Goal: Task Accomplishment & Management: Manage account settings

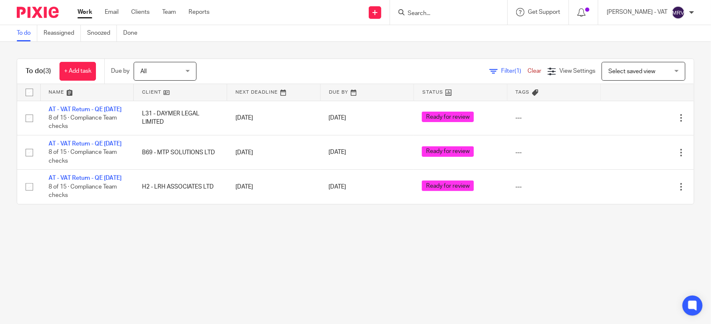
click at [133, 281] on main "To do Reassigned Snoozed Done To do (3) + Add task Due by All All Today Tomorro…" at bounding box center [355, 162] width 711 height 324
click at [26, 31] on link "To do" at bounding box center [27, 33] width 21 height 16
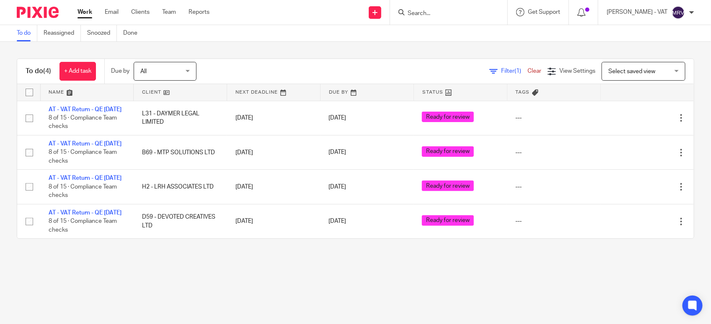
click at [215, 256] on div "To do (4) + Add task Due by All All Today Tomorrow This week Next week This mon…" at bounding box center [355, 149] width 711 height 214
click at [439, 10] on input "Search" at bounding box center [444, 14] width 75 height 8
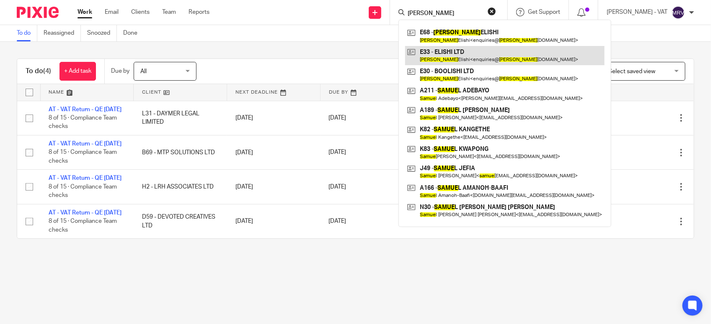
type input "[PERSON_NAME]"
click at [467, 58] on link at bounding box center [504, 55] width 199 height 19
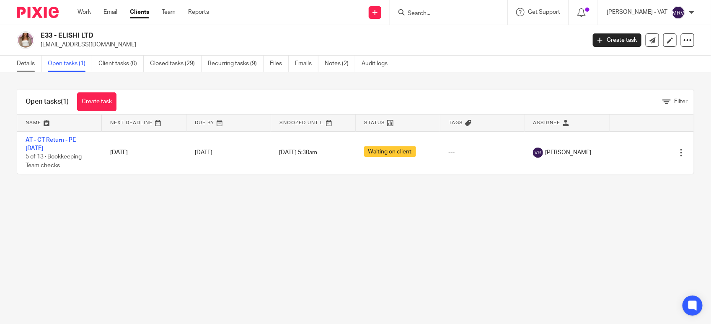
click at [24, 64] on link "Details" at bounding box center [29, 64] width 25 height 16
click at [433, 15] on input "Search" at bounding box center [444, 14] width 75 height 8
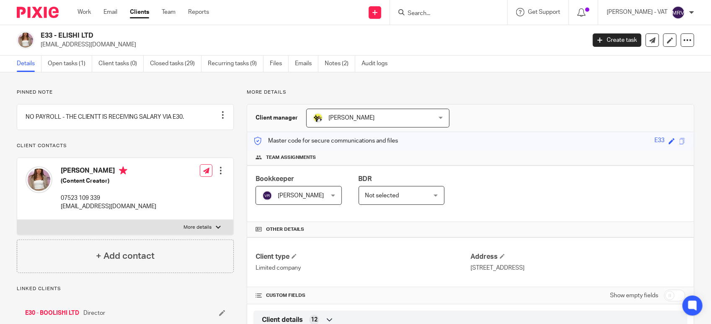
click at [433, 15] on input "Search" at bounding box center [444, 14] width 75 height 8
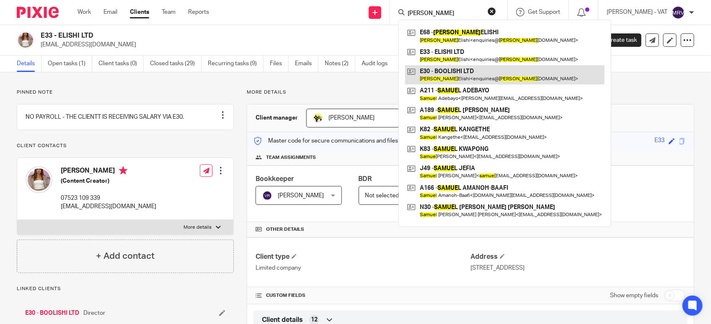
type input "samie"
click at [458, 78] on link at bounding box center [504, 74] width 199 height 19
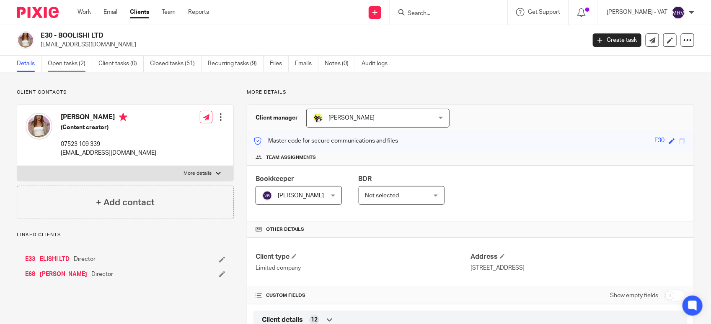
click at [70, 67] on link "Open tasks (2)" at bounding box center [70, 64] width 44 height 16
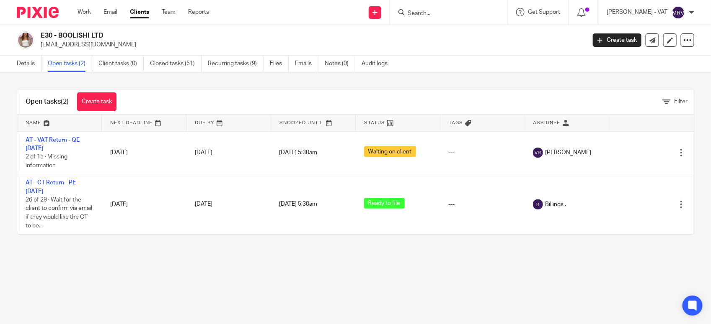
click at [438, 10] on input "Search" at bounding box center [444, 14] width 75 height 8
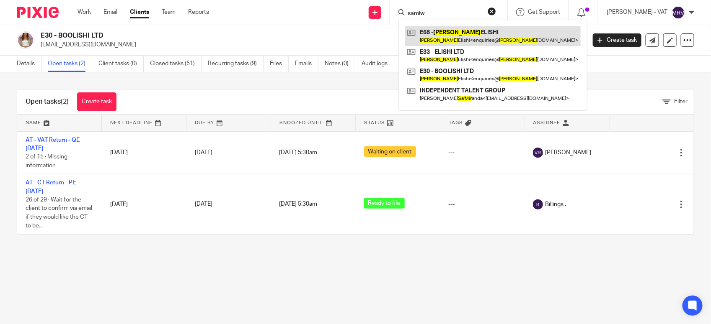
type input "samiw"
click at [454, 33] on link at bounding box center [492, 35] width 175 height 19
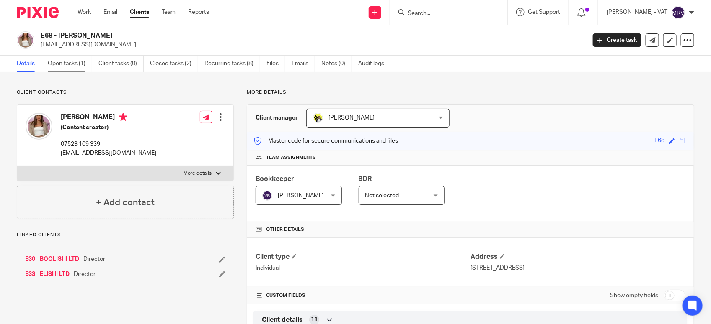
click at [63, 57] on link "Open tasks (1)" at bounding box center [70, 64] width 44 height 16
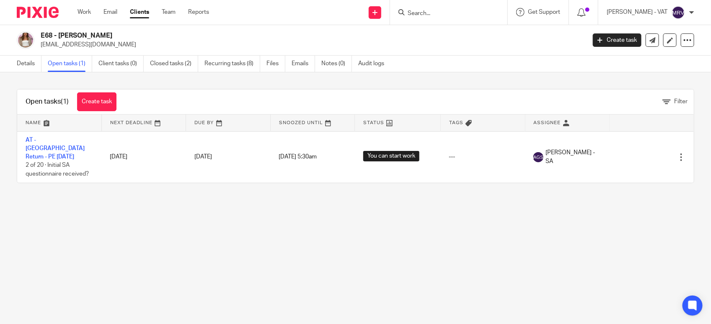
click at [157, 235] on main "E68 - SAMIE ELISHI enquiries@samieelishi.com Create task Update from Companies …" at bounding box center [355, 162] width 711 height 324
click at [28, 59] on link "Details" at bounding box center [29, 64] width 25 height 16
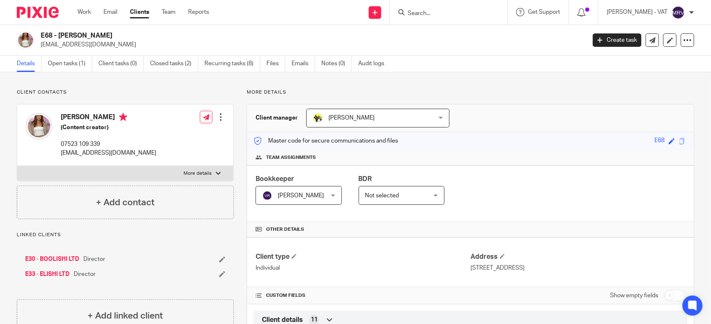
click at [490, 95] on p "More details" at bounding box center [470, 92] width 447 height 7
click at [84, 7] on div "Work Email Clients Team Reports Work Email Clients Team Reports Settings" at bounding box center [145, 12] width 152 height 25
click at [89, 11] on link "Work" at bounding box center [83, 12] width 13 height 8
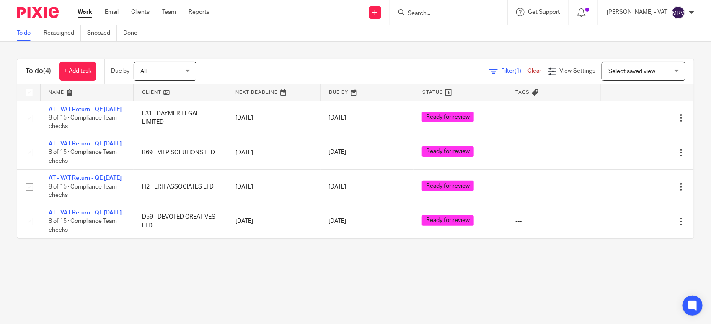
click at [131, 304] on main "To do Reassigned Snoozed Done To do (4) + Add task Due by All All [DATE] [DATE]…" at bounding box center [355, 162] width 711 height 324
click at [135, 297] on main "To do Reassigned Snoozed Done To do (4) + Add task Due by All All [DATE] [DATE]…" at bounding box center [355, 162] width 711 height 324
click at [171, 256] on div "To do (4) + Add task Due by All All Today Tomorrow This week Next week This mon…" at bounding box center [355, 149] width 711 height 214
click at [86, 291] on main "To do Reassigned Snoozed Done To do (4) + Add task Due by All All Today Tomorro…" at bounding box center [355, 162] width 711 height 324
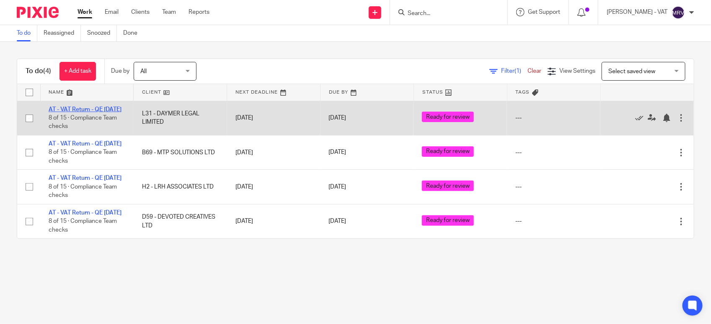
click at [97, 107] on link "AT - VAT Return - QE 31-07-2025" at bounding box center [85, 110] width 73 height 6
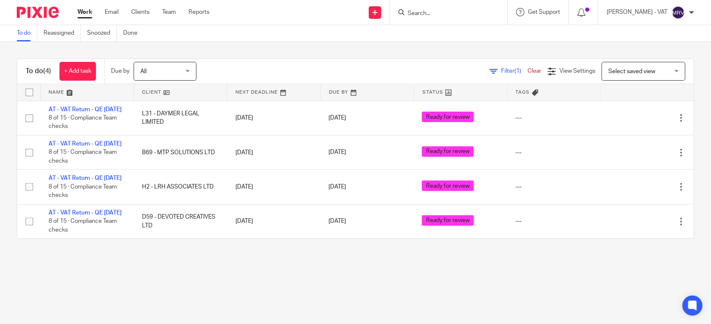
click at [141, 256] on div "To do (4) + Add task Due by All All Today Tomorrow This week Next week This mon…" at bounding box center [355, 149] width 711 height 214
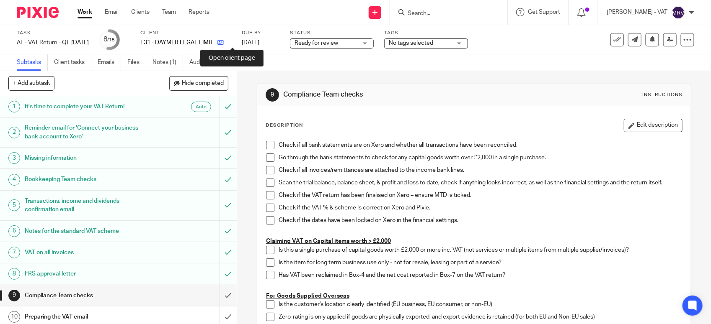
click at [224, 43] on icon at bounding box center [220, 42] width 6 height 6
click at [266, 145] on span at bounding box center [270, 145] width 8 height 8
click at [270, 155] on span at bounding box center [270, 158] width 8 height 8
click at [266, 172] on span at bounding box center [270, 170] width 8 height 8
click at [266, 180] on span at bounding box center [270, 183] width 8 height 8
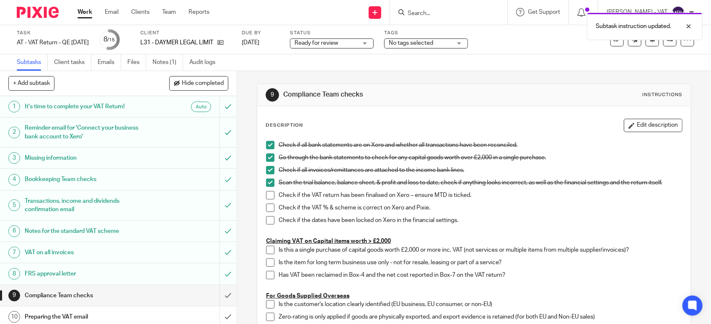
click at [269, 180] on span at bounding box center [270, 183] width 8 height 8
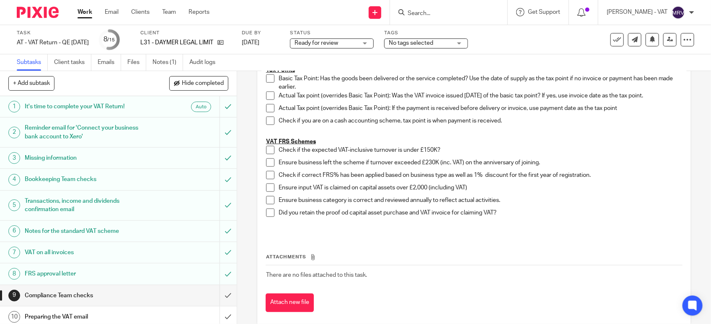
scroll to position [471, 0]
click at [267, 152] on span at bounding box center [270, 149] width 8 height 8
click at [266, 160] on span at bounding box center [270, 162] width 8 height 8
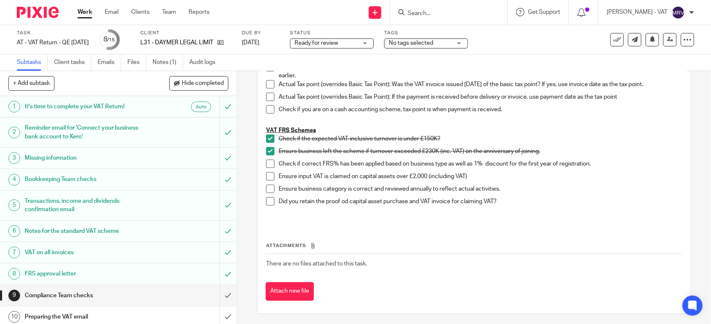
scroll to position [484, 0]
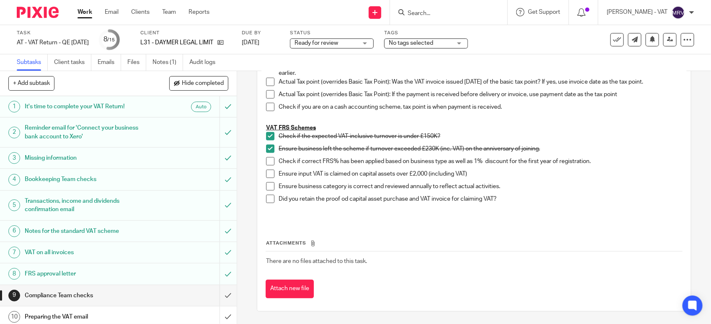
click at [266, 160] on span at bounding box center [270, 161] width 8 height 8
click at [266, 187] on span at bounding box center [270, 187] width 8 height 8
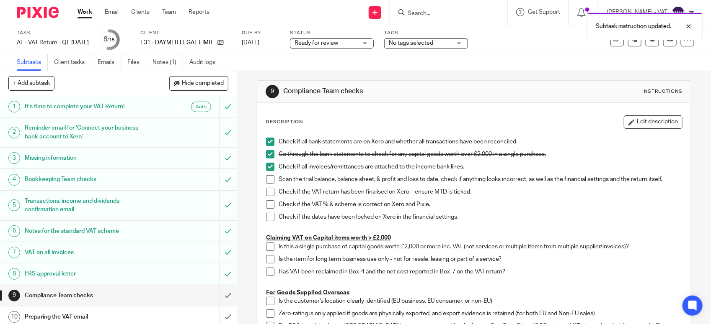
scroll to position [0, 0]
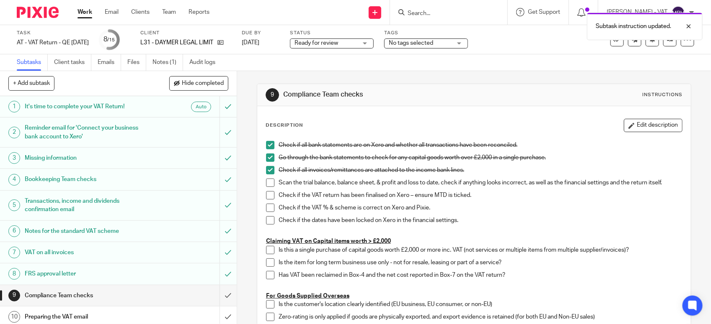
click at [268, 181] on span at bounding box center [270, 183] width 8 height 8
click at [267, 196] on span at bounding box center [270, 195] width 8 height 8
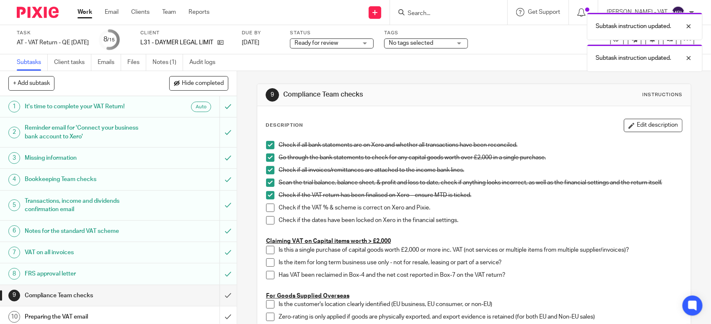
click at [268, 212] on span at bounding box center [270, 208] width 8 height 8
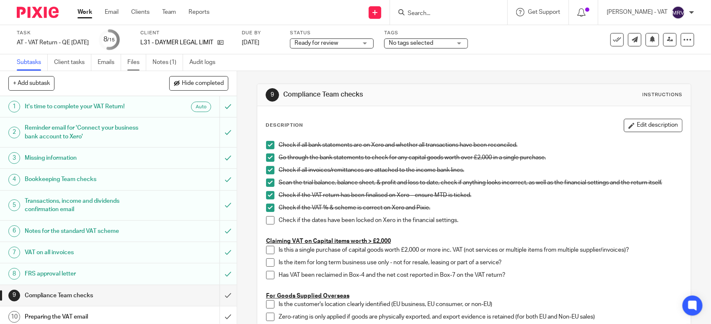
click at [131, 65] on link "Files" at bounding box center [136, 62] width 19 height 16
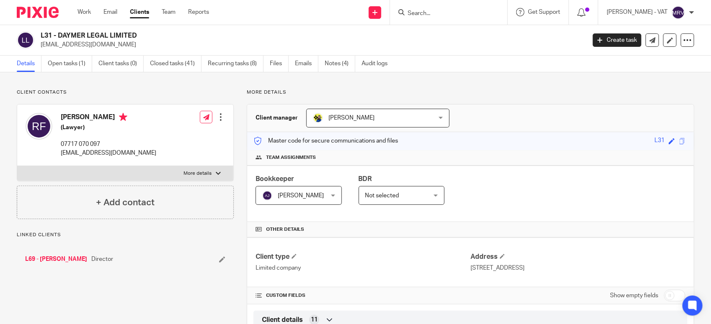
drag, startPoint x: 58, startPoint y: 34, endPoint x: 139, endPoint y: 36, distance: 80.8
click at [139, 36] on h2 "L31 - DAYMER LEGAL LIMITED" at bounding box center [256, 35] width 431 height 9
copy h2 "DAYMER LEGAL LIMITED"
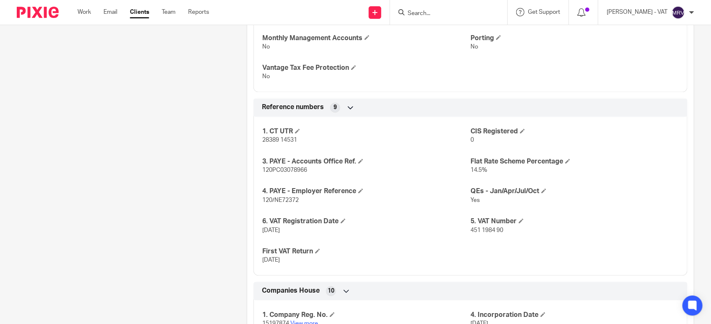
scroll to position [775, 0]
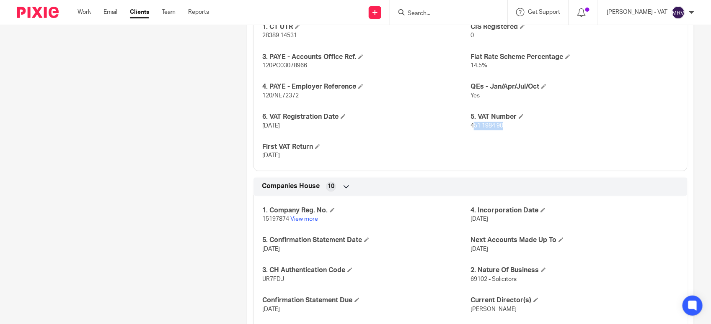
drag, startPoint x: 467, startPoint y: 124, endPoint x: 500, endPoint y: 124, distance: 33.1
click at [500, 124] on p "451 1984 90" at bounding box center [574, 126] width 208 height 8
drag, startPoint x: 500, startPoint y: 124, endPoint x: 469, endPoint y: 128, distance: 31.6
click at [470, 128] on span "451 1984 90" at bounding box center [486, 126] width 33 height 6
drag, startPoint x: 465, startPoint y: 126, endPoint x: 500, endPoint y: 129, distance: 34.9
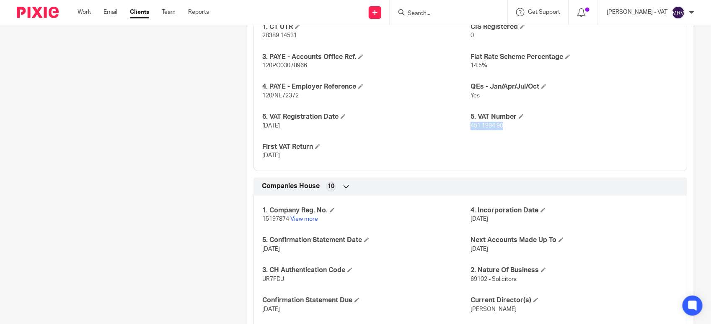
click at [500, 129] on p "451 1984 90" at bounding box center [574, 126] width 208 height 8
copy span "451 1984 90"
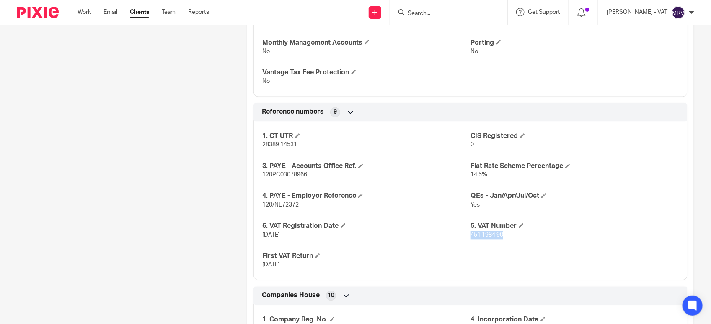
scroll to position [680, 0]
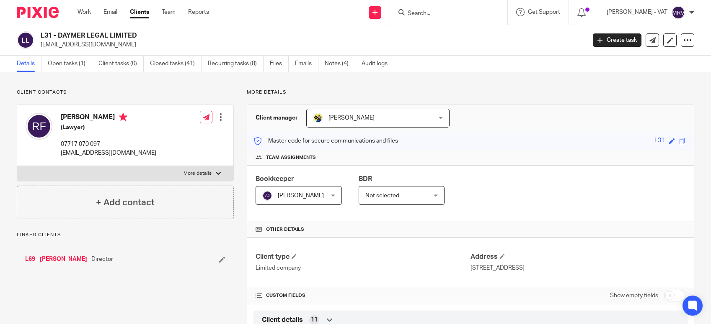
click at [447, 13] on input "Search" at bounding box center [444, 14] width 75 height 8
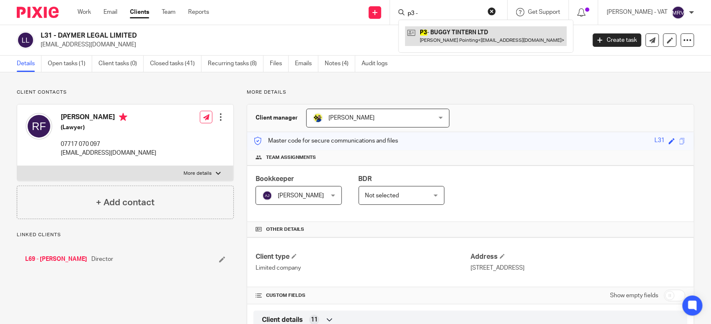
type input "p3 -"
click at [457, 36] on link at bounding box center [486, 35] width 162 height 19
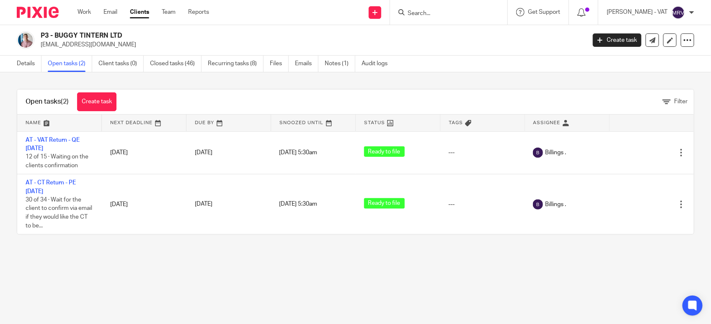
click at [197, 255] on main "P3 - BUGGY TINTERN LTD [EMAIL_ADDRESS][DOMAIN_NAME] Create task Update from Com…" at bounding box center [355, 162] width 711 height 324
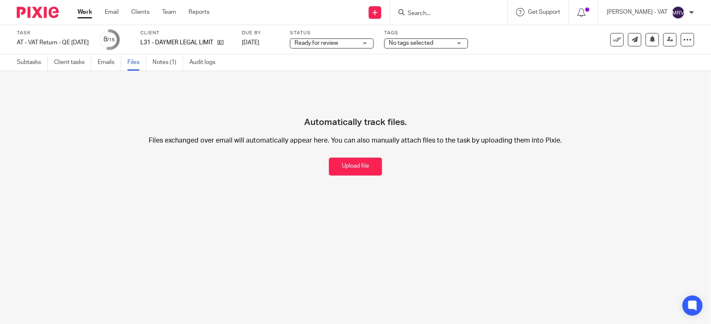
click at [333, 160] on button "Upload file" at bounding box center [355, 167] width 53 height 18
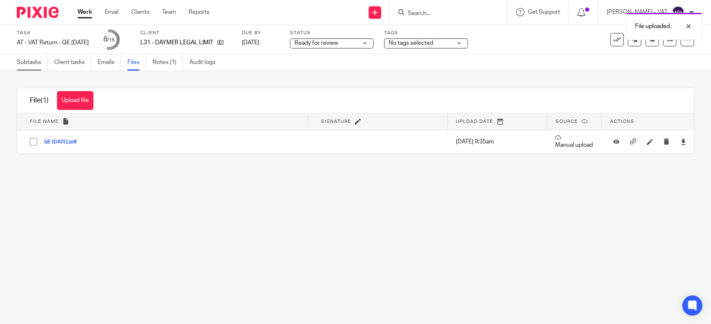
click at [20, 63] on link "Subtasks" at bounding box center [32, 62] width 31 height 16
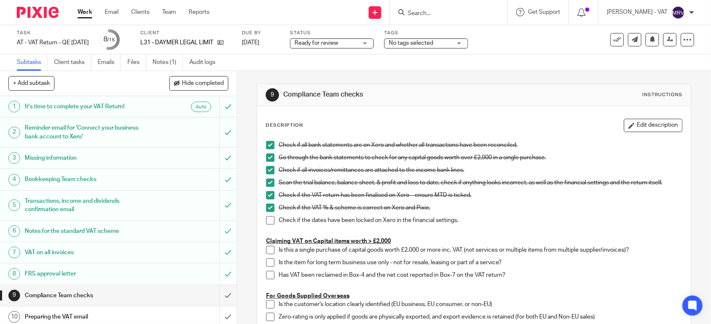
click at [267, 222] on span at bounding box center [270, 220] width 8 height 8
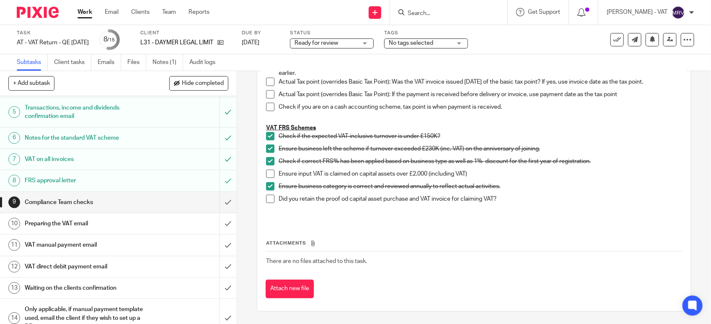
scroll to position [105, 0]
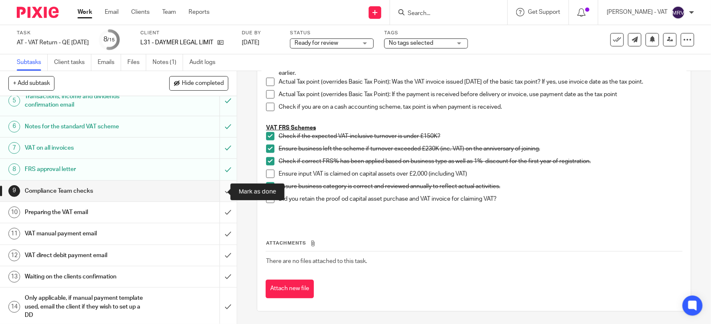
click at [218, 193] on input "submit" at bounding box center [118, 191] width 237 height 21
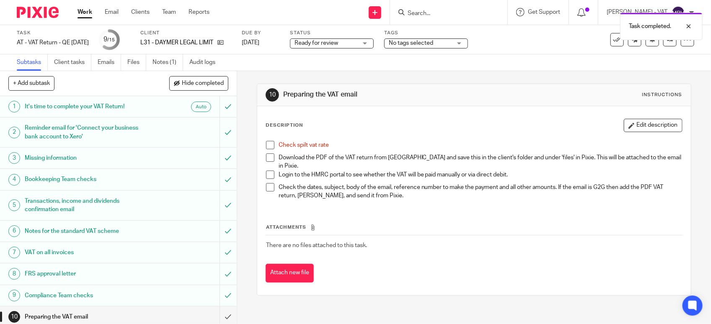
click at [262, 145] on div "Check spilt vat rate Download the PDF of the VAT return from [GEOGRAPHIC_DATA] …" at bounding box center [474, 172] width 424 height 70
click at [266, 144] on span at bounding box center [270, 145] width 8 height 8
click at [131, 61] on link "Files" at bounding box center [136, 62] width 19 height 16
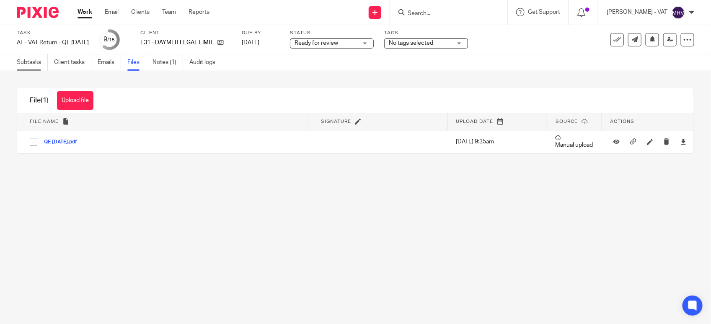
click at [18, 63] on link "Subtasks" at bounding box center [32, 62] width 31 height 16
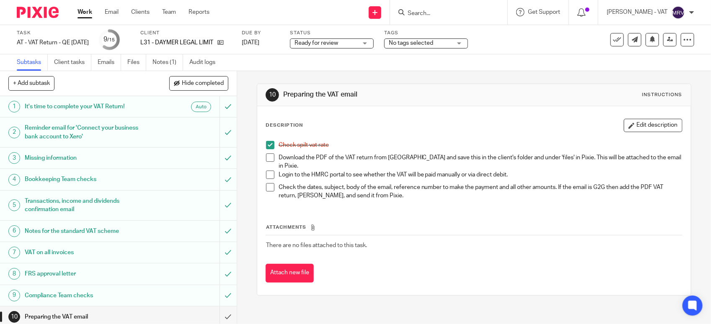
click at [266, 156] on span at bounding box center [270, 158] width 8 height 8
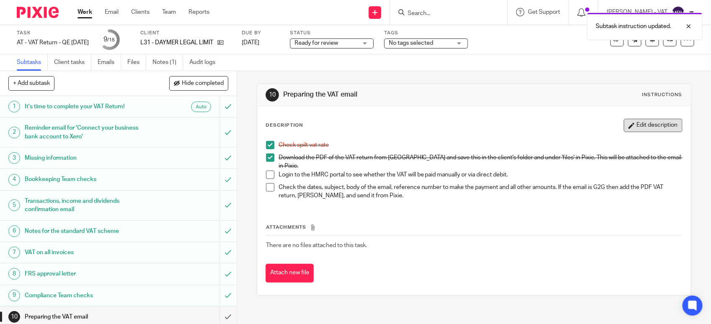
click at [639, 124] on button "Edit description" at bounding box center [652, 125] width 59 height 13
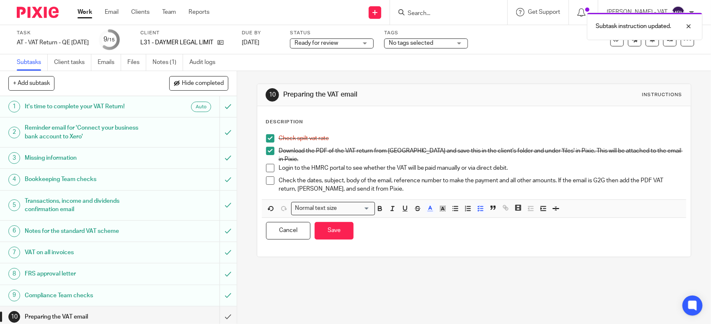
click at [457, 164] on p "Login to the HMRC portal to see whether the VAT will be paid manually or via di…" at bounding box center [479, 168] width 403 height 8
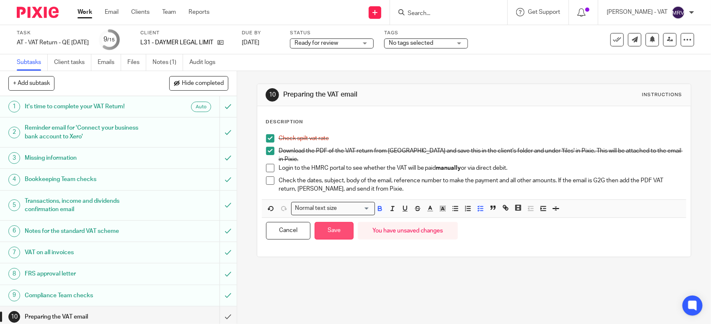
click at [334, 227] on button "Save" at bounding box center [333, 231] width 39 height 18
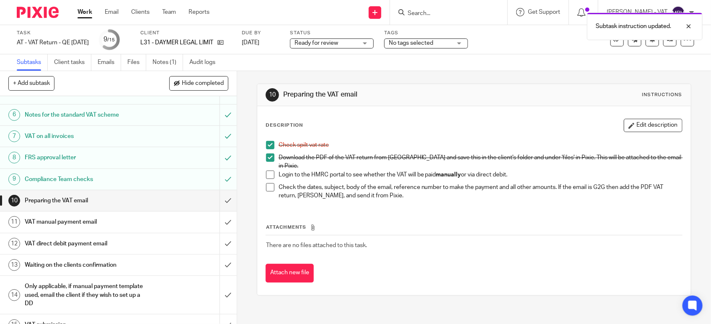
scroll to position [130, 0]
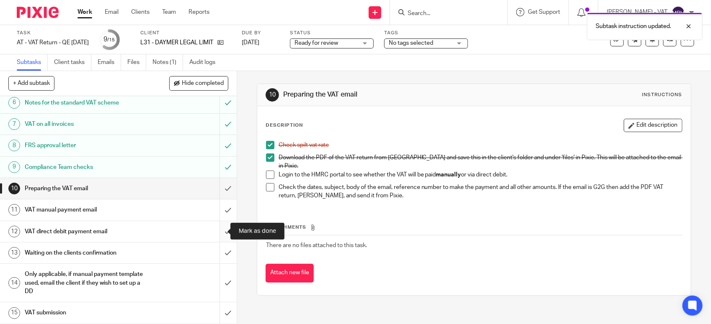
click at [218, 229] on input "submit" at bounding box center [118, 231] width 237 height 21
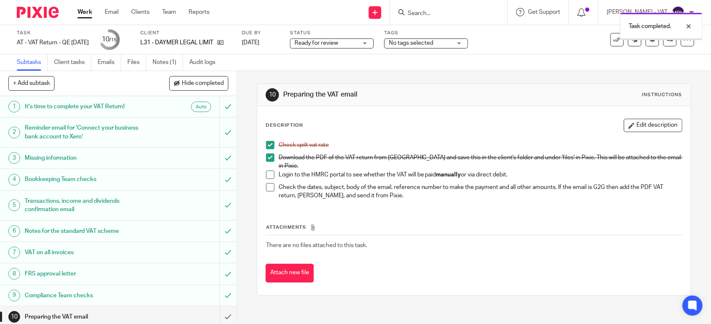
scroll to position [130, 0]
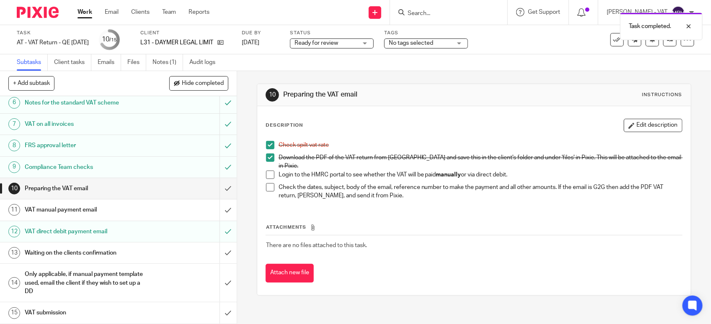
click at [109, 210] on h1 "VAT manual payment email" at bounding box center [87, 210] width 124 height 13
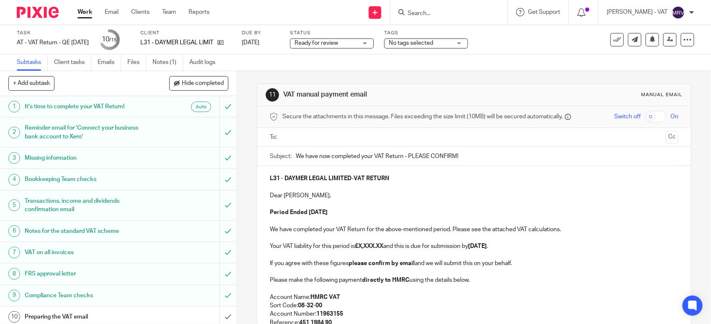
click at [401, 250] on p "Your VAT liability for this period is £X,XXX.XX and this is due for submission …" at bounding box center [474, 246] width 408 height 8
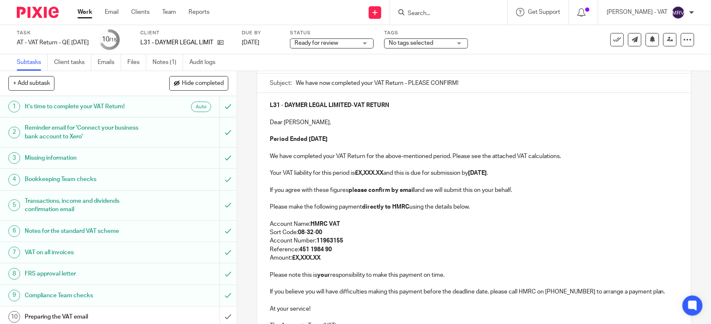
scroll to position [105, 0]
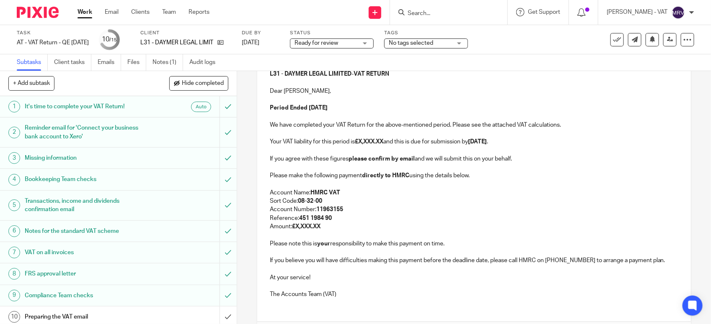
click at [383, 141] on strong "£X,XXX.XX" at bounding box center [369, 142] width 28 height 6
paste div
copy p "2,978.78"
click at [321, 228] on p "Amount: £X,XXX.XX" at bounding box center [474, 227] width 408 height 8
click at [294, 225] on strong "£X,XXX.XX" at bounding box center [306, 227] width 28 height 6
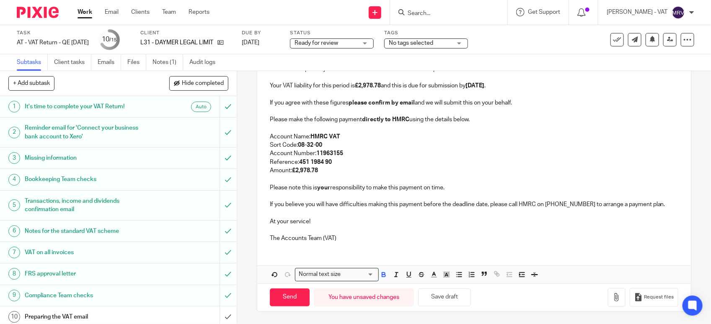
scroll to position [162, 0]
click at [454, 304] on button "Save draft" at bounding box center [444, 298] width 53 height 18
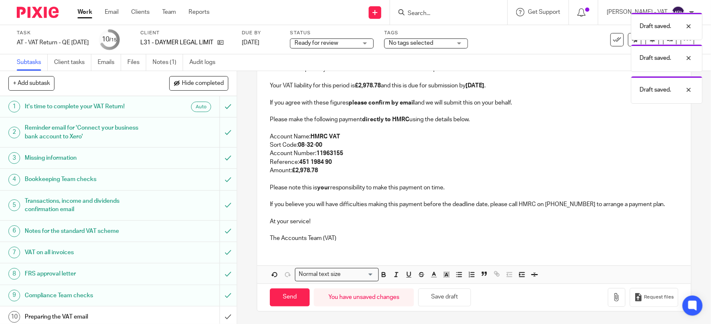
click at [388, 244] on div "L31 - DAYMER LEGAL LIMITED - VAT RETURN Dear Rebecca, Period Ended 31st July 20…" at bounding box center [473, 127] width 433 height 244
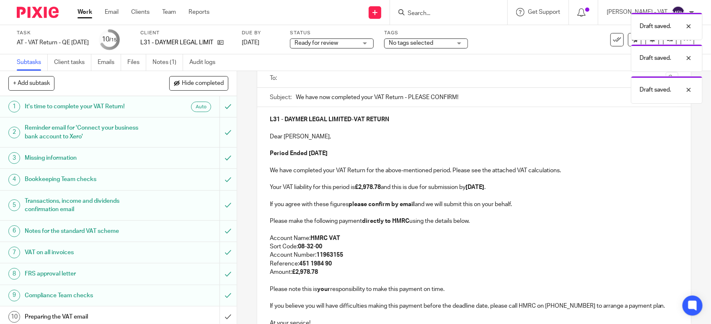
scroll to position [57, 0]
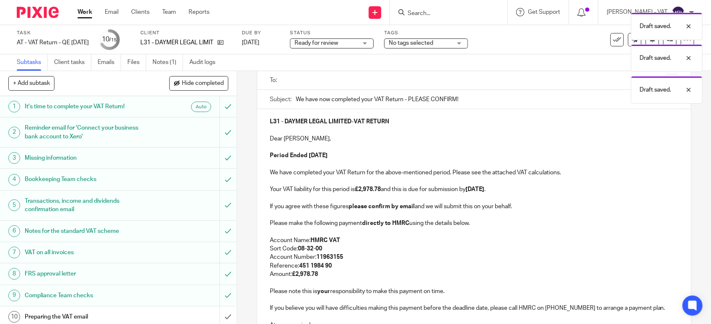
click at [387, 234] on p at bounding box center [474, 232] width 408 height 8
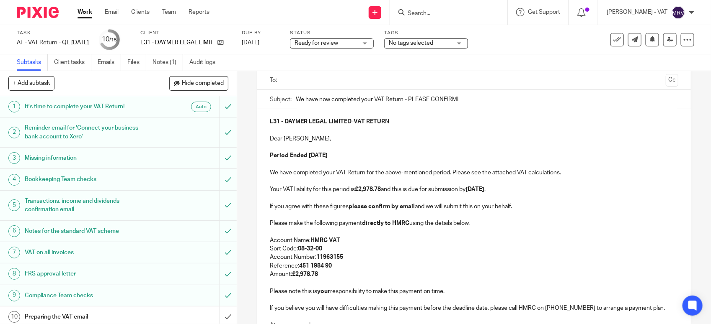
click at [400, 156] on p "Period Ended 31st July 2025" at bounding box center [474, 156] width 408 height 8
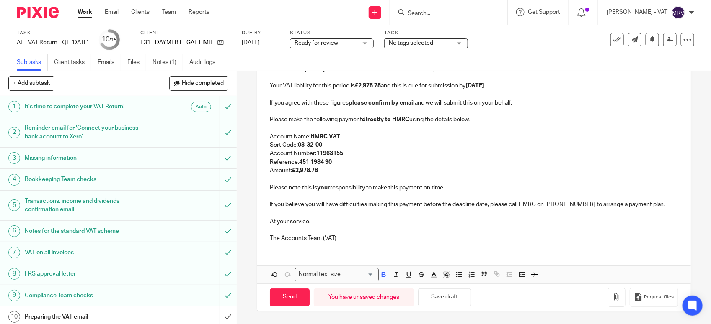
scroll to position [162, 0]
click at [419, 215] on p at bounding box center [474, 213] width 408 height 8
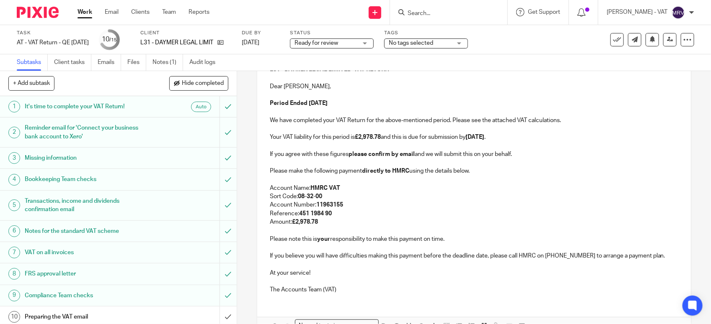
click at [446, 112] on p at bounding box center [474, 112] width 408 height 8
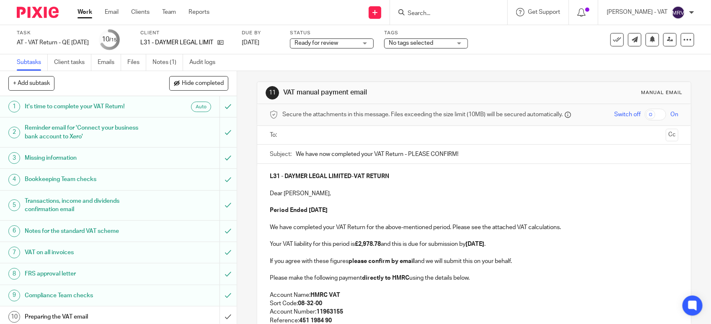
scroll to position [0, 0]
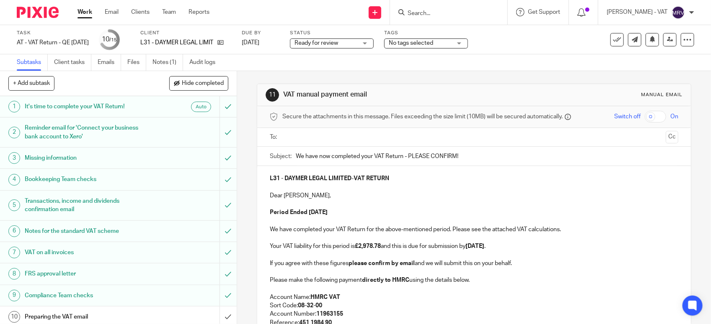
click at [333, 134] on input "text" at bounding box center [473, 138] width 377 height 10
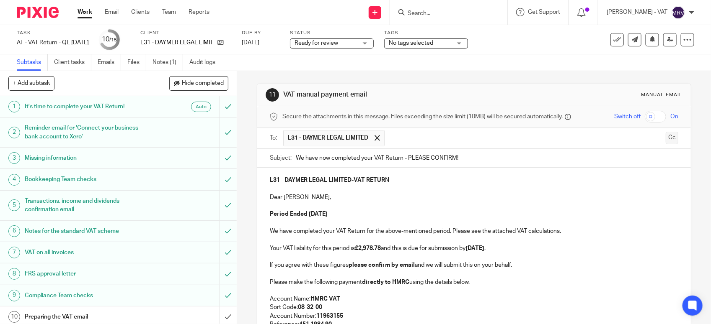
click at [665, 139] on button "Cc" at bounding box center [671, 138] width 13 height 13
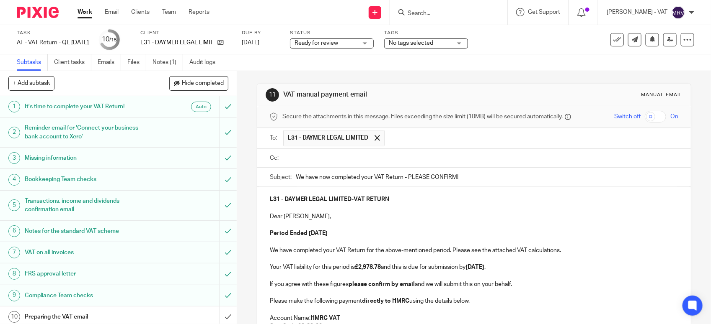
click at [400, 162] on input "text" at bounding box center [479, 159] width 389 height 10
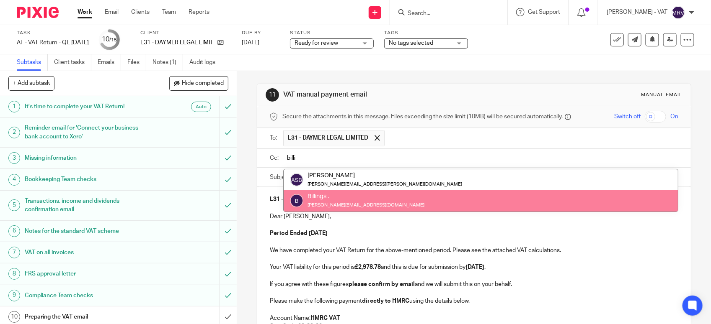
type input "billi"
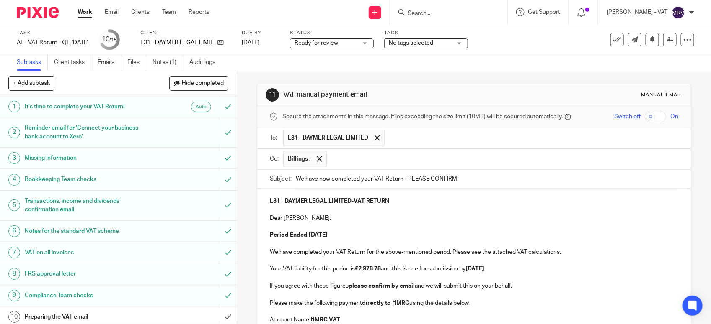
click at [393, 214] on p at bounding box center [474, 210] width 408 height 8
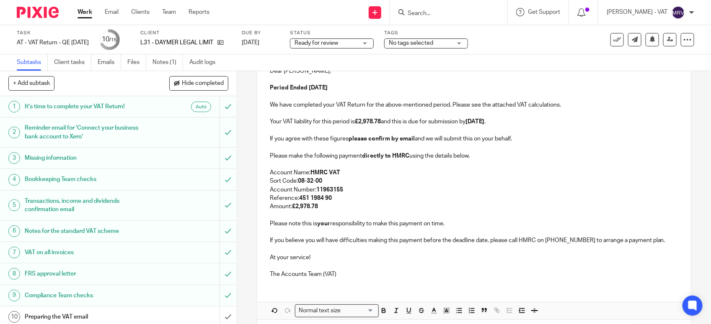
scroll to position [185, 0]
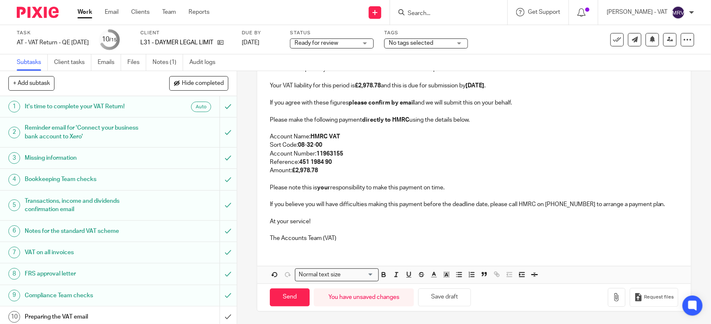
click at [384, 227] on p at bounding box center [474, 230] width 408 height 8
click at [390, 241] on p "The Accounts Team (VAT)" at bounding box center [474, 238] width 408 height 8
click at [612, 300] on icon "button" at bounding box center [616, 298] width 8 height 8
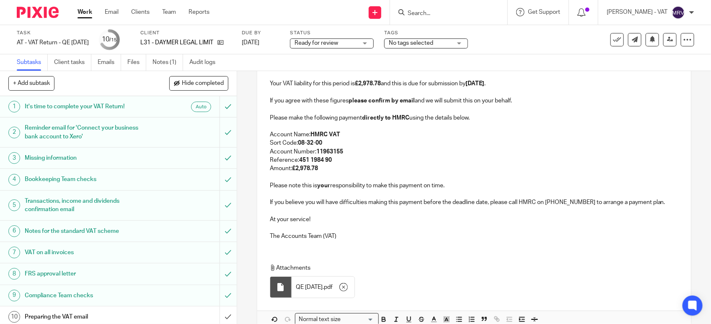
click at [404, 171] on p "Amount: £2,978.78" at bounding box center [474, 169] width 408 height 8
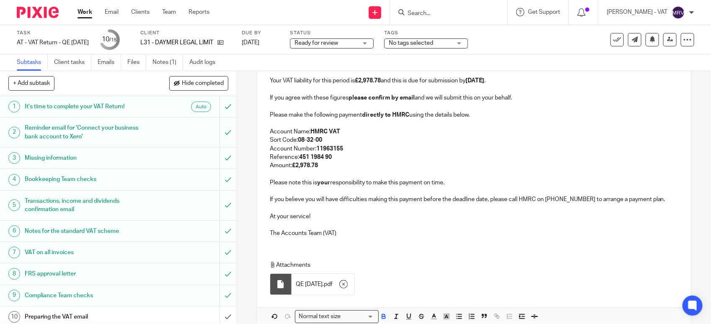
scroll to position [233, 0]
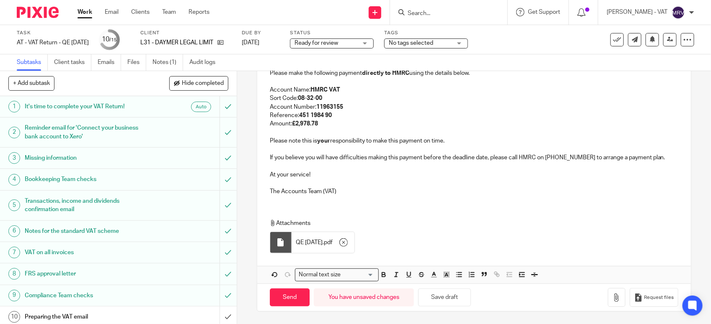
click at [395, 174] on p "At your service!" at bounding box center [474, 175] width 408 height 8
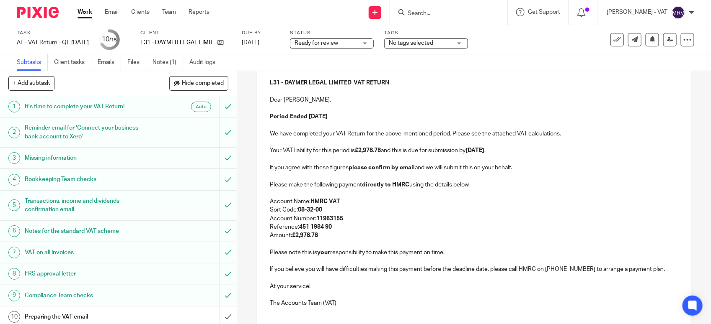
scroll to position [76, 0]
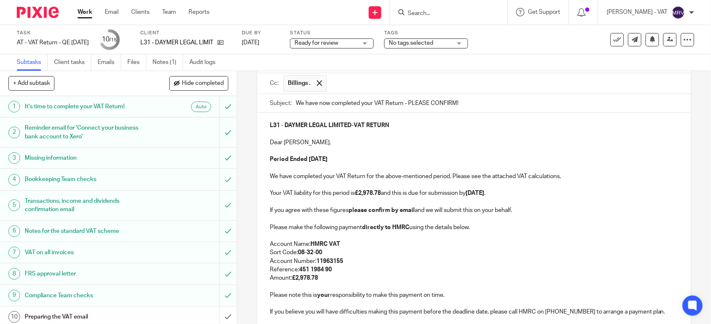
click at [389, 153] on p at bounding box center [474, 151] width 408 height 8
click at [348, 152] on p at bounding box center [474, 151] width 408 height 8
click at [357, 163] on p "Period Ended [DATE]" at bounding box center [474, 159] width 408 height 8
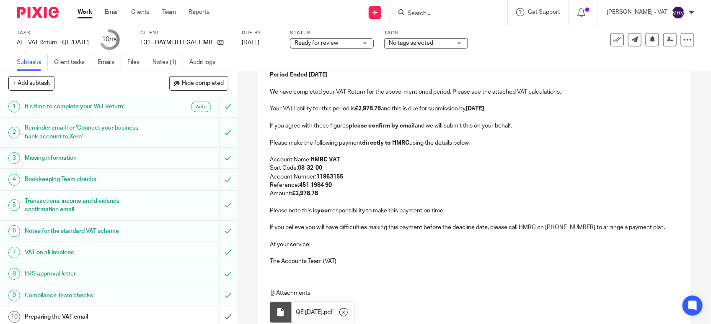
scroll to position [180, 0]
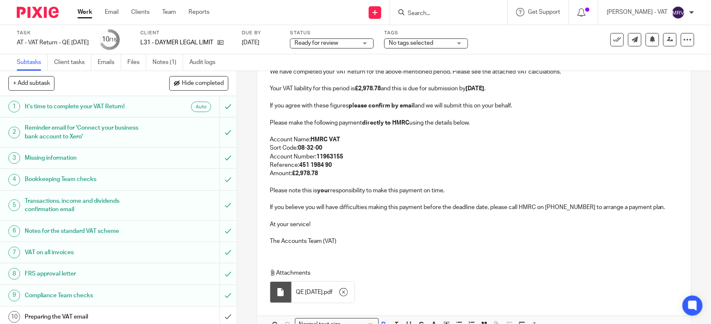
click at [537, 85] on p at bounding box center [474, 80] width 408 height 8
click at [513, 105] on p "If you agree with these figures please confirm by email and we will submit this…" at bounding box center [474, 106] width 408 height 8
click at [474, 124] on p "Please make the following payment directly to HMRC using the details below." at bounding box center [474, 123] width 408 height 8
click at [333, 168] on p "Reference: 451 1984 90" at bounding box center [474, 165] width 408 height 8
click at [330, 177] on p "Amount: £2,978.78" at bounding box center [474, 174] width 408 height 8
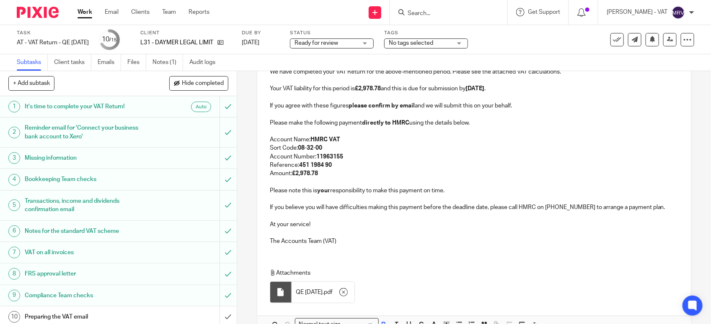
click at [354, 236] on p at bounding box center [474, 233] width 408 height 8
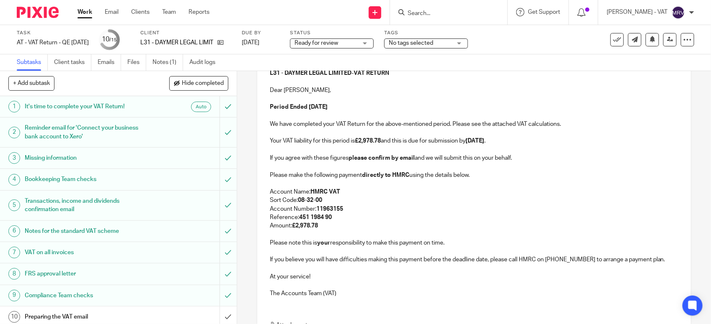
click at [363, 100] on p at bounding box center [474, 99] width 408 height 8
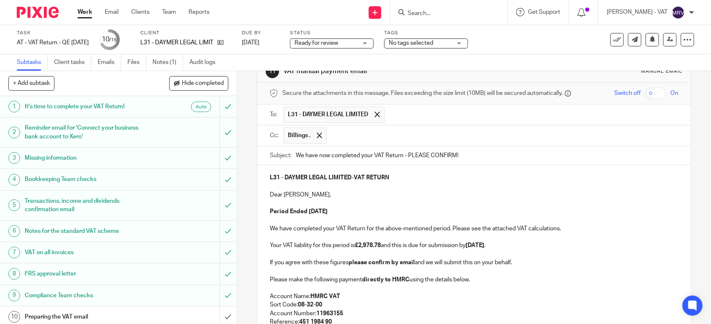
scroll to position [233, 0]
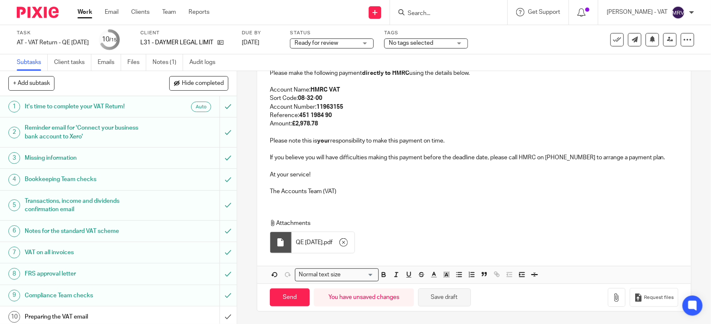
click at [443, 300] on button "Save draft" at bounding box center [444, 298] width 53 height 18
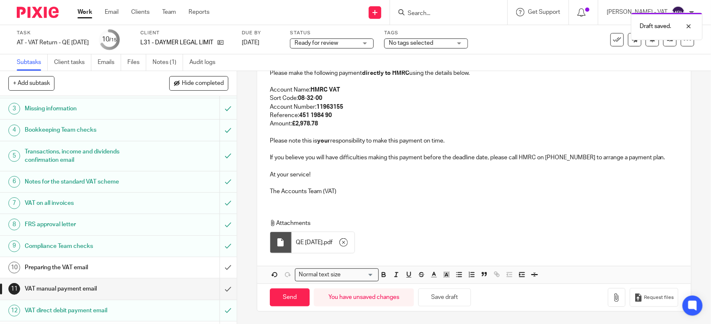
scroll to position [130, 0]
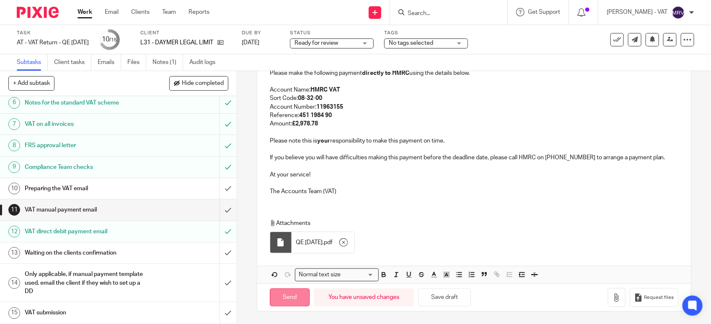
click at [281, 296] on input "Send" at bounding box center [290, 298] width 40 height 18
type input "Sent"
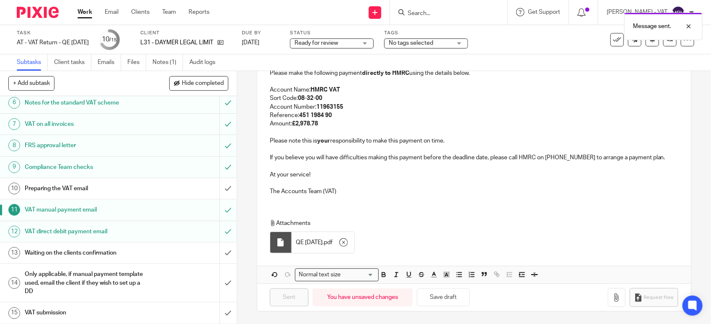
click at [66, 194] on h1 "Preparing the VAT email" at bounding box center [87, 189] width 124 height 13
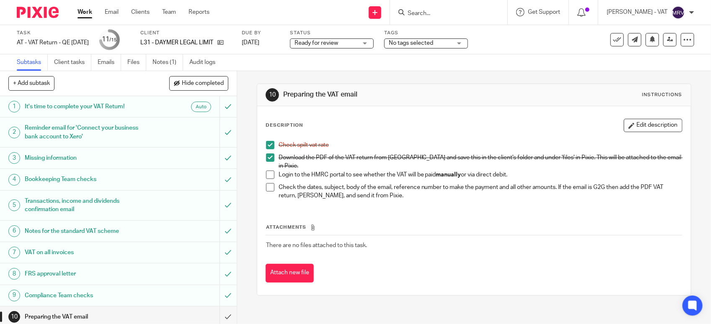
click at [269, 171] on span at bounding box center [270, 175] width 8 height 8
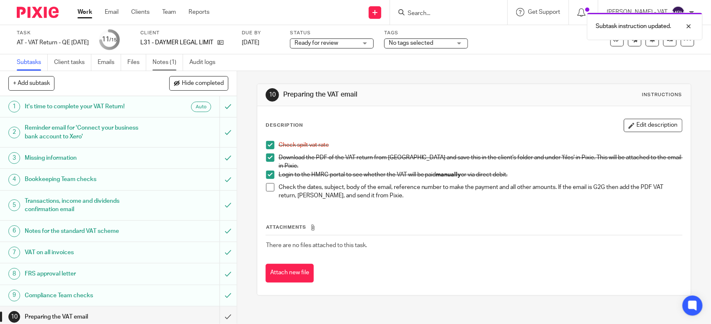
click at [168, 62] on link "Notes (1)" at bounding box center [167, 62] width 31 height 16
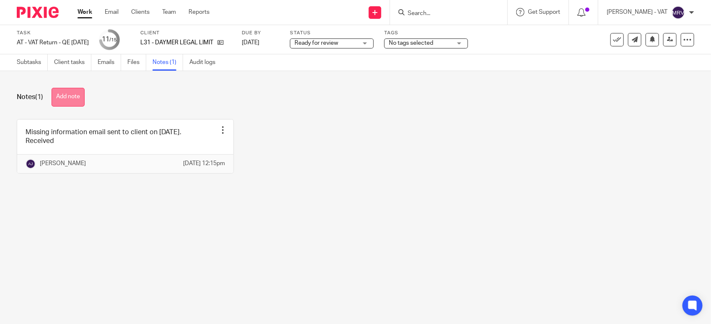
click at [68, 95] on button "Add note" at bounding box center [68, 97] width 33 height 19
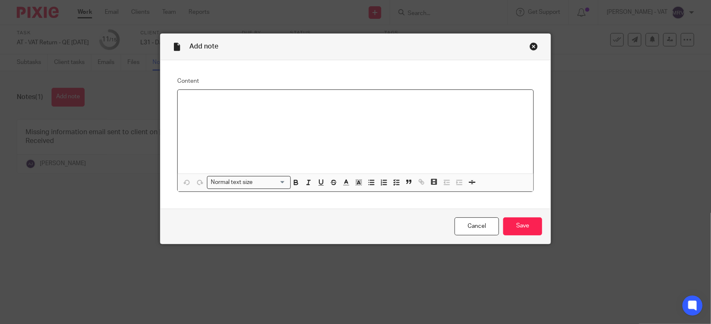
click at [290, 128] on div at bounding box center [355, 132] width 355 height 84
click at [516, 225] on input "Save" at bounding box center [522, 227] width 39 height 18
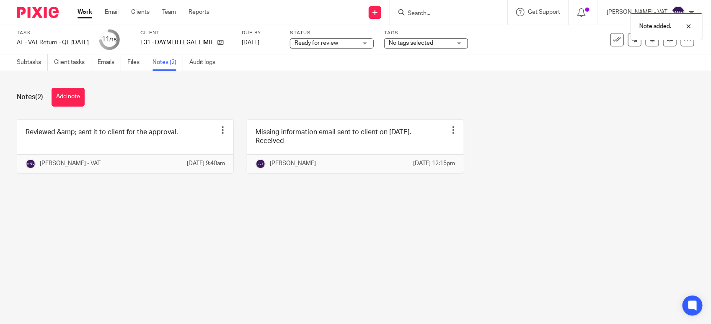
click at [296, 251] on main "Task AT - VAT Return - QE [DATE] Save AT - VAT Return - QE [DATE] 11 /15 Client…" at bounding box center [355, 162] width 711 height 324
click at [26, 61] on link "Subtasks" at bounding box center [32, 62] width 31 height 16
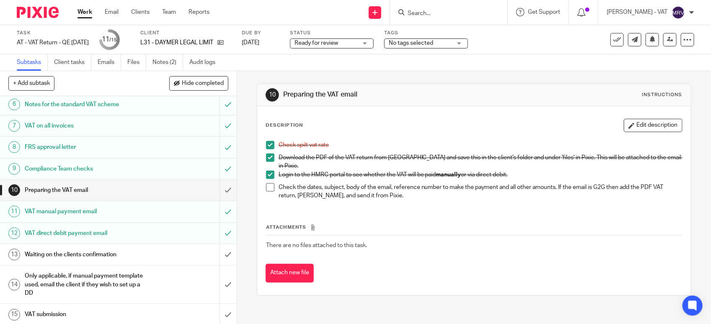
scroll to position [130, 0]
click at [270, 183] on span at bounding box center [270, 187] width 8 height 8
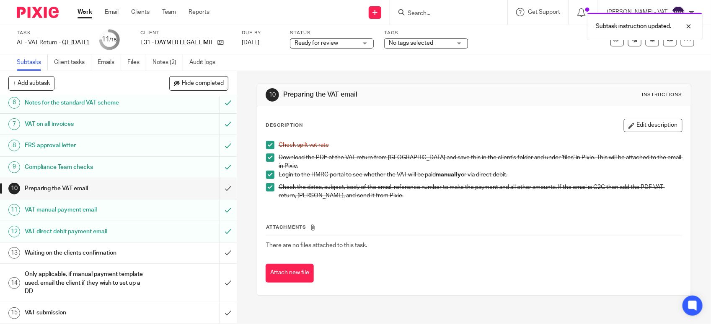
click at [350, 45] on span "Ready for review" at bounding box center [325, 43] width 63 height 9
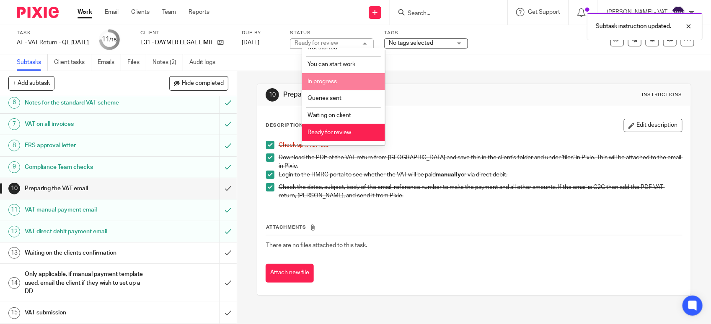
scroll to position [38, 0]
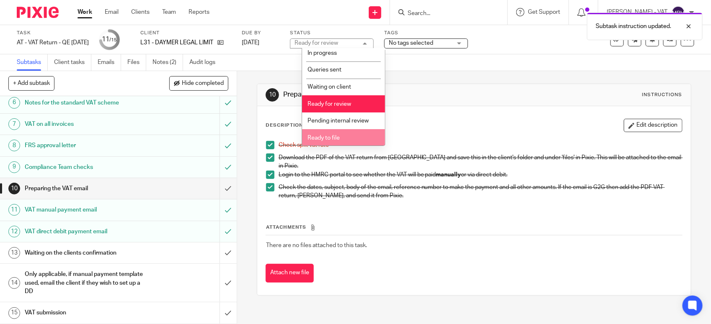
click at [332, 137] on span "Ready to file" at bounding box center [323, 138] width 32 height 6
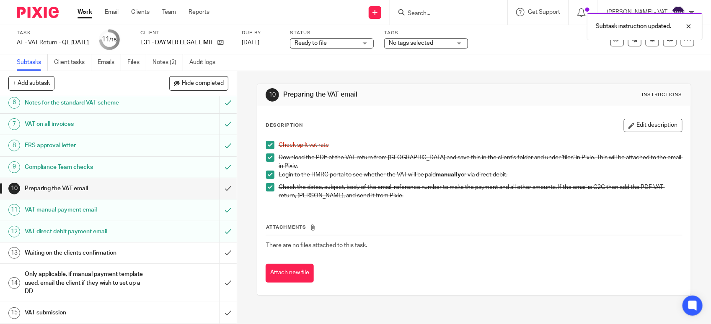
click at [404, 136] on div "Description Edit description Check spilt vat rate Download the PDF of the VAT r…" at bounding box center [473, 163] width 417 height 88
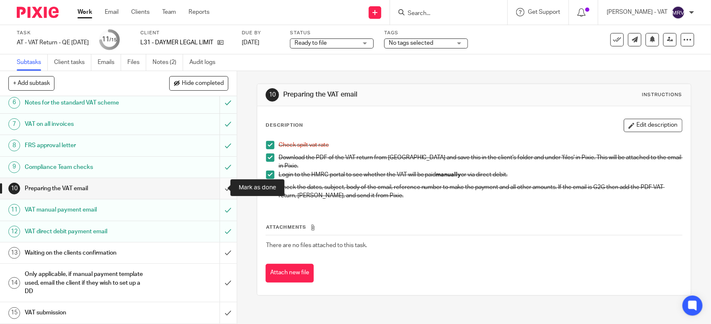
click at [216, 185] on input "submit" at bounding box center [118, 188] width 237 height 21
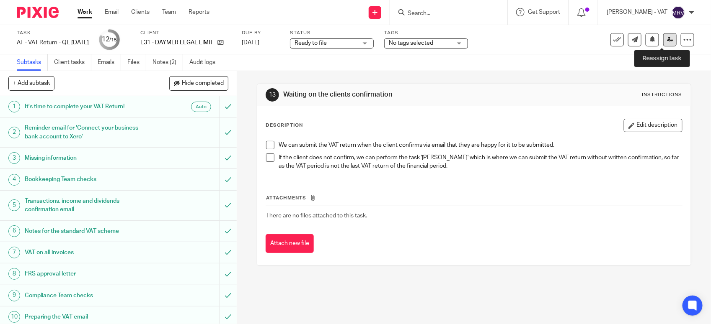
click at [667, 42] on icon at bounding box center [670, 39] width 6 height 6
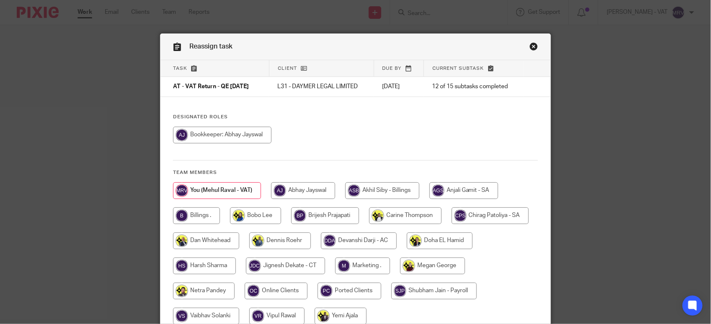
click at [194, 224] on input "radio" at bounding box center [196, 216] width 47 height 17
radio input "true"
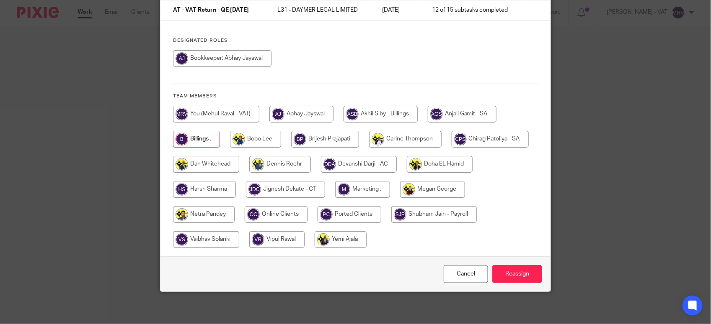
scroll to position [78, 0]
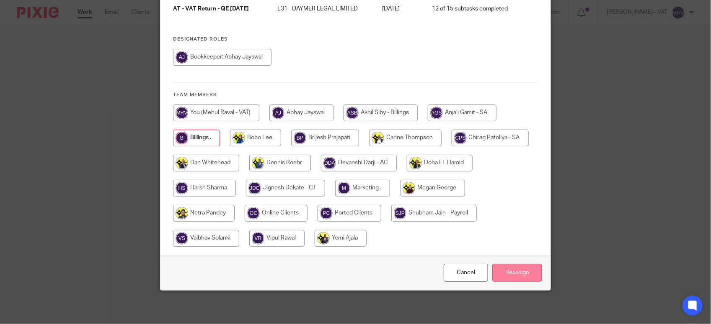
click at [510, 279] on input "Reassign" at bounding box center [517, 273] width 50 height 18
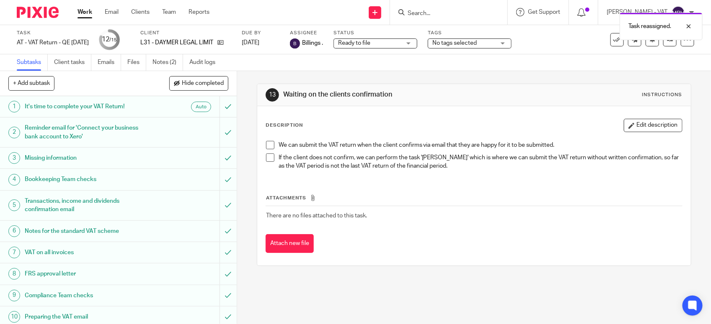
click at [338, 110] on div "Description Edit description We can submit the VAT return when the client confi…" at bounding box center [473, 186] width 433 height 160
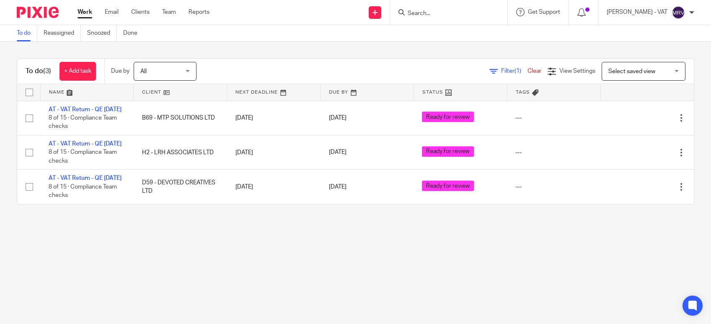
click at [141, 282] on main "To do Reassigned Snoozed Done To do (3) + Add task Due by All All [DATE] [DATE]…" at bounding box center [355, 162] width 711 height 324
click at [470, 261] on main "To do Reassigned Snoozed Done To do (3) + Add task Due by All All [DATE] [DATE]…" at bounding box center [355, 162] width 711 height 324
click at [86, 267] on main "To do Reassigned Snoozed Done To do (3) + Add task Due by All All [DATE] [DATE]…" at bounding box center [355, 162] width 711 height 324
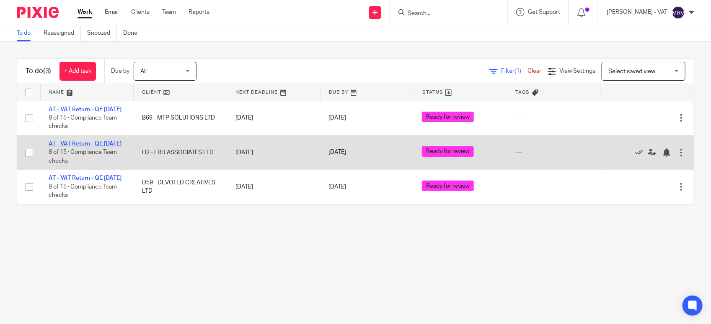
click at [92, 147] on link "AT - VAT Return - QE [DATE]" at bounding box center [85, 144] width 73 height 6
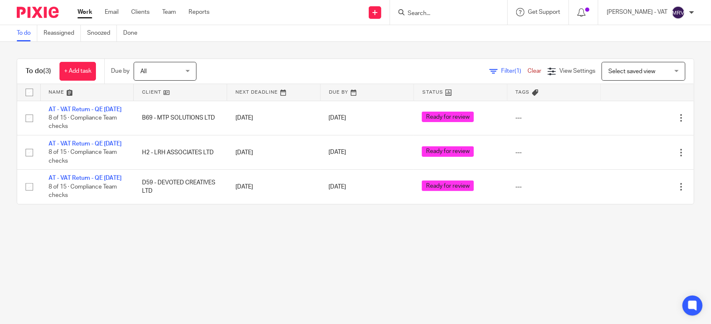
click at [13, 31] on div "To do Reassigned Snoozed Done" at bounding box center [79, 33] width 158 height 16
click at [26, 35] on link "To do" at bounding box center [27, 33] width 21 height 16
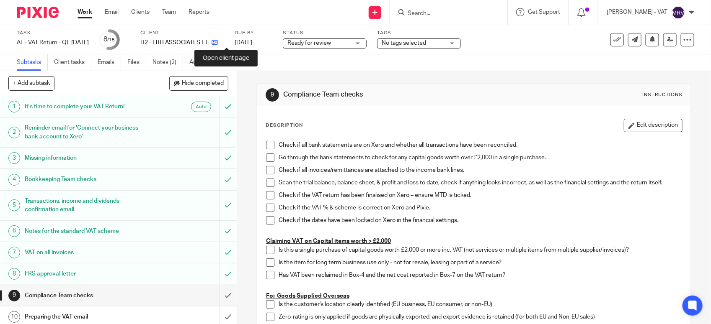
click at [218, 44] on icon at bounding box center [214, 42] width 6 height 6
click at [267, 145] on span at bounding box center [270, 145] width 8 height 8
click at [266, 156] on span at bounding box center [270, 158] width 8 height 8
click at [266, 168] on span at bounding box center [270, 170] width 8 height 8
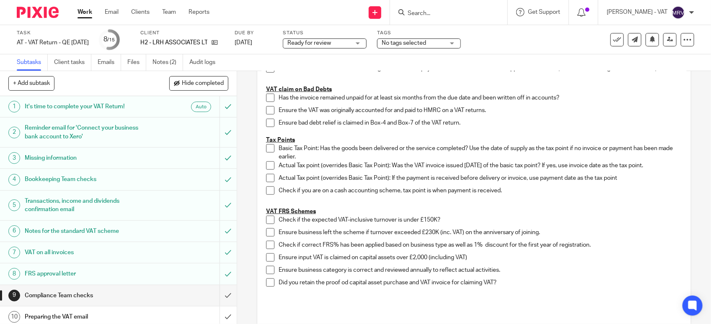
scroll to position [419, 0]
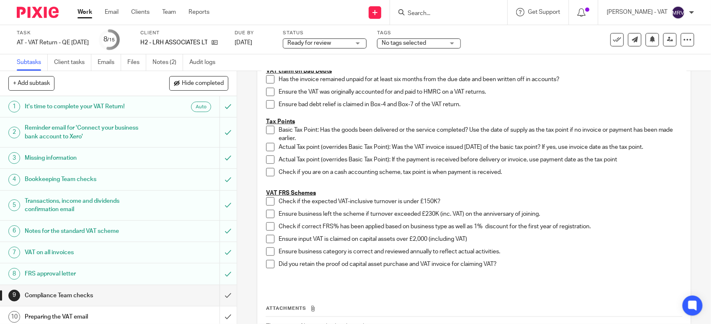
click at [266, 202] on span at bounding box center [270, 202] width 8 height 8
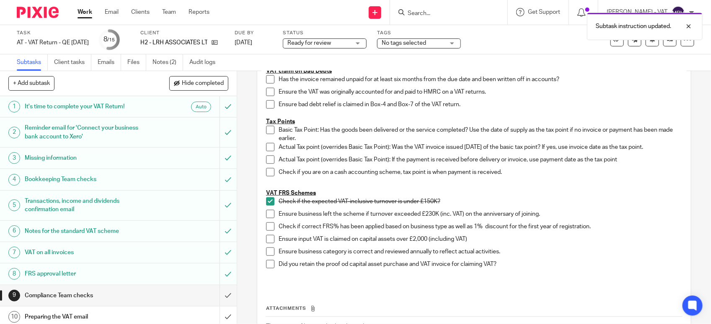
click at [266, 214] on span at bounding box center [270, 214] width 8 height 8
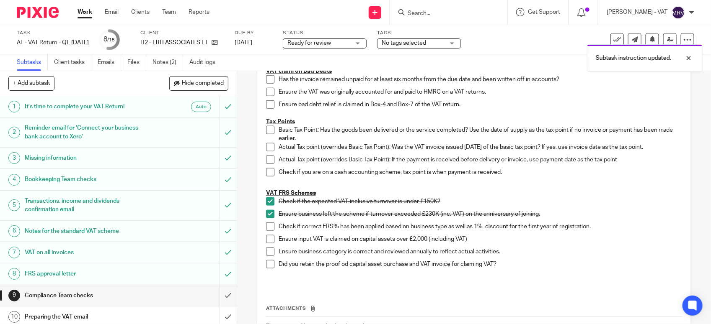
click at [268, 230] on span at bounding box center [270, 227] width 8 height 8
click at [270, 253] on span at bounding box center [270, 252] width 8 height 8
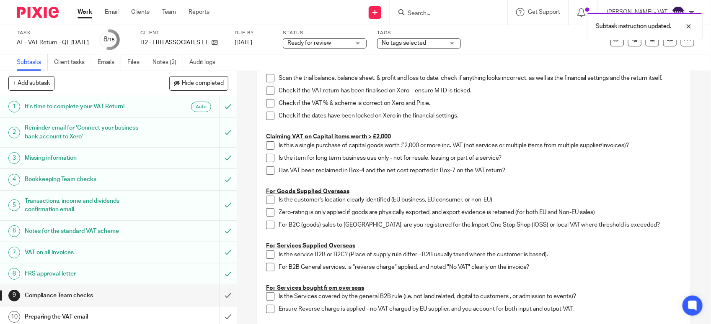
scroll to position [0, 0]
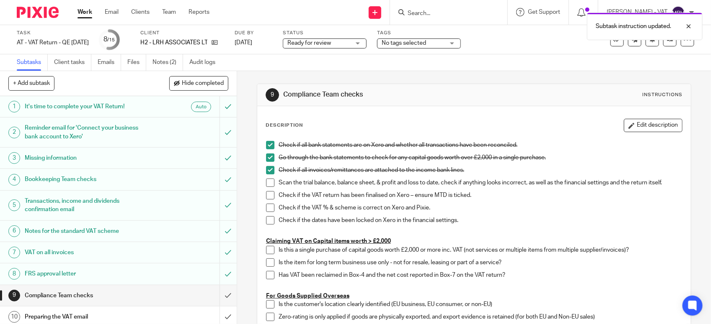
click at [266, 185] on span at bounding box center [270, 183] width 8 height 8
click at [266, 198] on span at bounding box center [270, 195] width 8 height 8
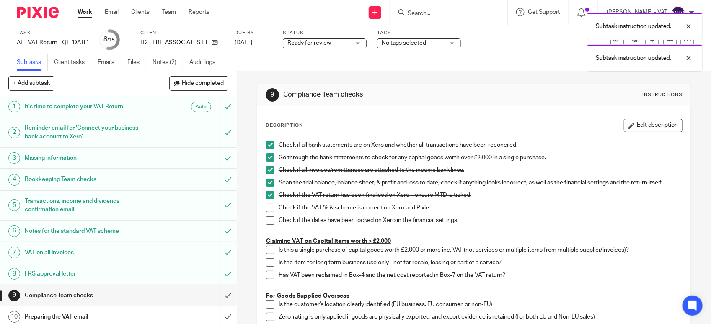
click at [266, 210] on span at bounding box center [270, 208] width 8 height 8
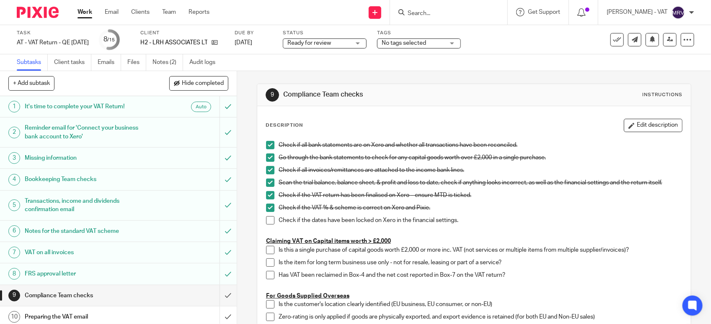
click at [266, 225] on li "Check if the dates have been locked on Xero in the financial settings." at bounding box center [474, 222] width 416 height 13
click at [266, 219] on span at bounding box center [270, 220] width 8 height 8
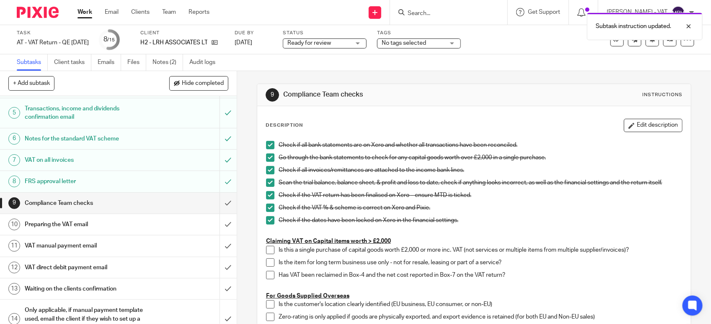
scroll to position [130, 0]
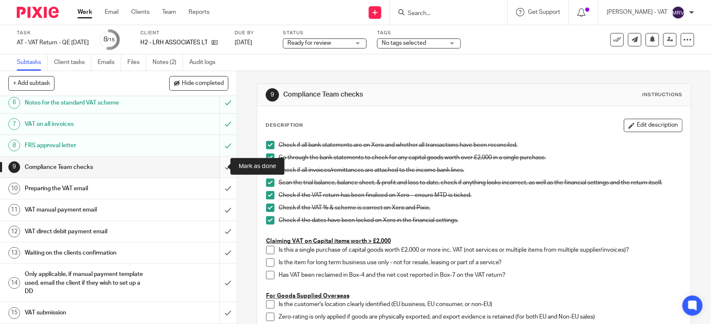
click at [218, 169] on input "submit" at bounding box center [118, 167] width 237 height 21
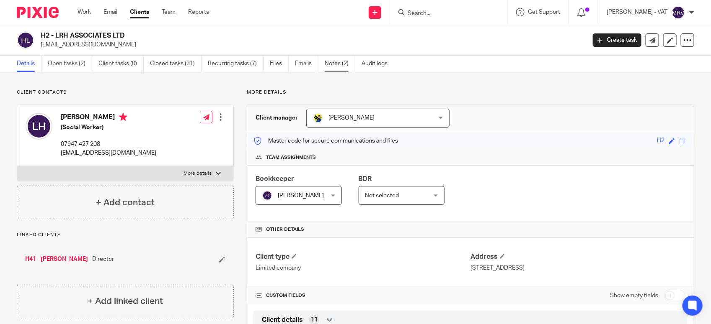
click at [344, 68] on link "Notes (2)" at bounding box center [339, 64] width 31 height 16
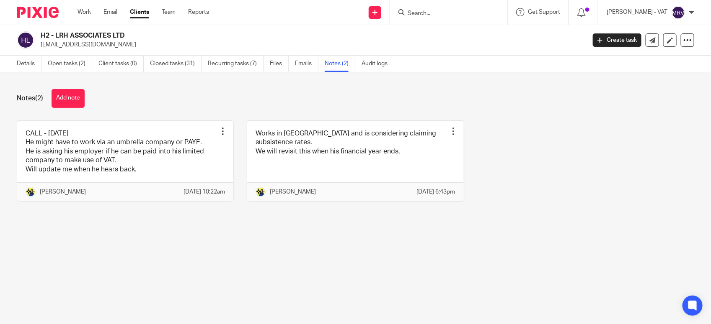
click at [136, 270] on main "H2 - LRH ASSOCIATES LTD lintonharper@gmail.com Create task Update from Companie…" at bounding box center [355, 162] width 711 height 324
click at [30, 66] on link "Details" at bounding box center [29, 64] width 25 height 16
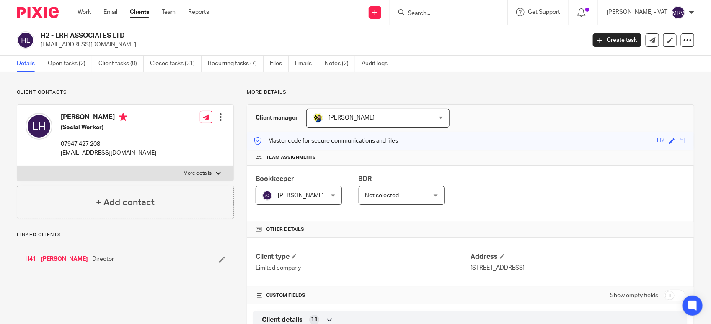
drag, startPoint x: 55, startPoint y: 33, endPoint x: 128, endPoint y: 28, distance: 73.1
click at [128, 28] on div "H2 - LRH ASSOCIATES LTD [EMAIL_ADDRESS][DOMAIN_NAME] Create task Update from Co…" at bounding box center [355, 40] width 711 height 31
copy h2 "LRH ASSOCIATES LTD"
click at [55, 34] on h2 "H2 - LRH ASSOCIATES LTD" at bounding box center [256, 35] width 431 height 9
drag, startPoint x: 55, startPoint y: 34, endPoint x: 133, endPoint y: 32, distance: 77.5
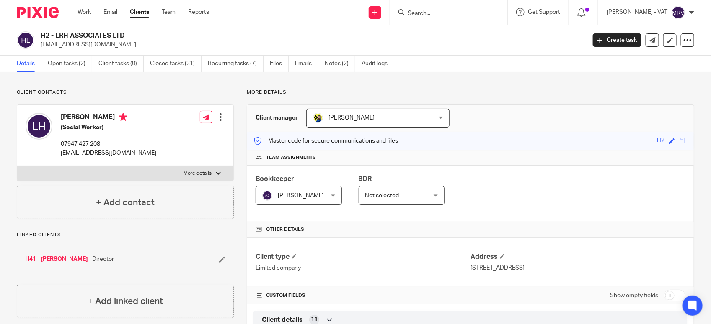
click at [133, 32] on h2 "H2 - LRH ASSOCIATES LTD" at bounding box center [256, 35] width 431 height 9
copy h2 "LRH ASSOCIATES LTD"
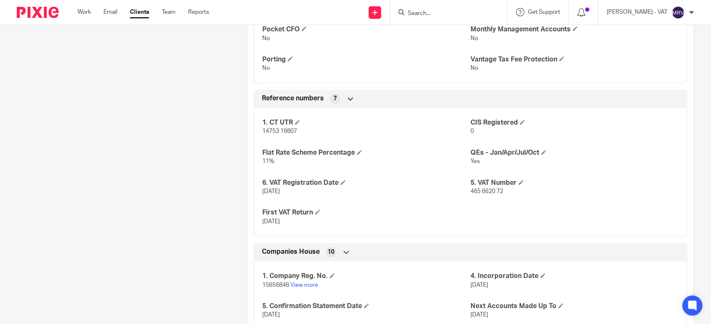
scroll to position [680, 0]
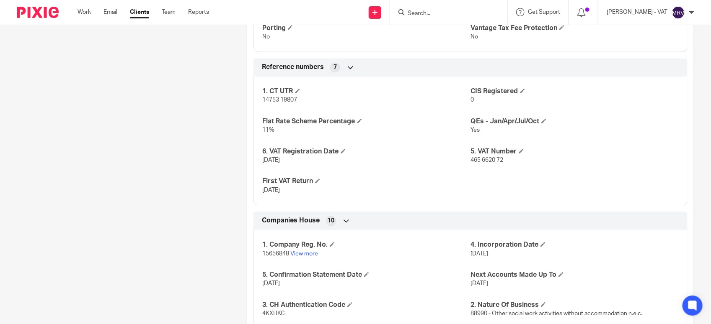
drag, startPoint x: 259, startPoint y: 164, endPoint x: 305, endPoint y: 169, distance: 46.3
click at [305, 169] on div "1. CT UTR 14753 19807 CIS Registered 0 Flat Rate Scheme Percentage 11% QEs - Ja…" at bounding box center [470, 138] width 434 height 135
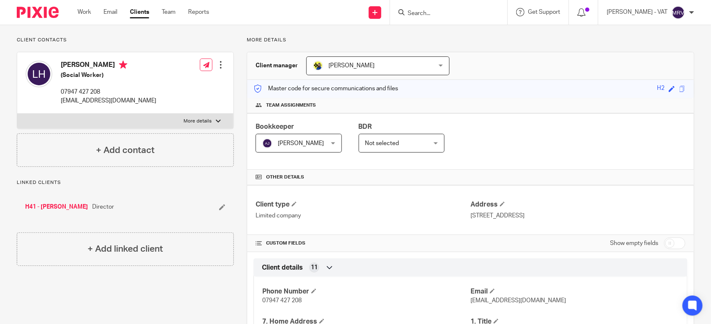
scroll to position [0, 0]
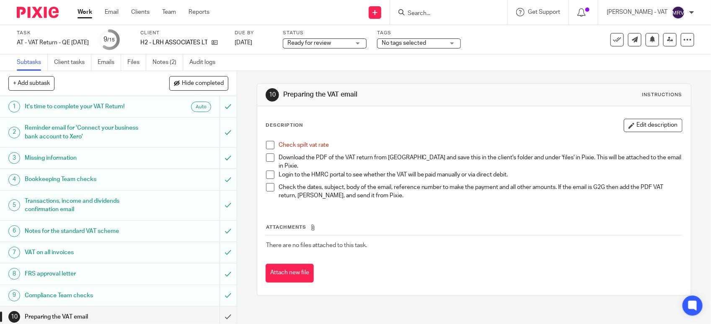
click at [266, 144] on span at bounding box center [270, 145] width 8 height 8
click at [133, 62] on link "Files" at bounding box center [136, 62] width 19 height 16
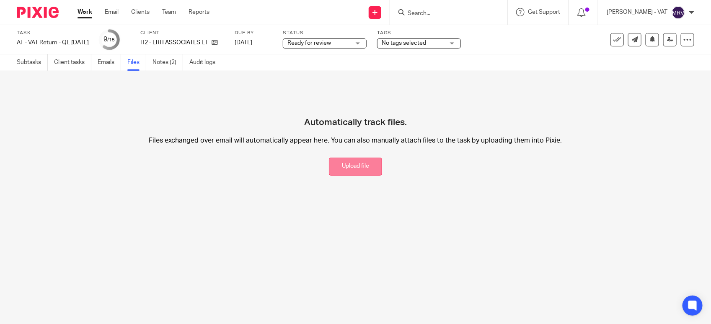
click at [361, 167] on button "Upload file" at bounding box center [355, 167] width 53 height 18
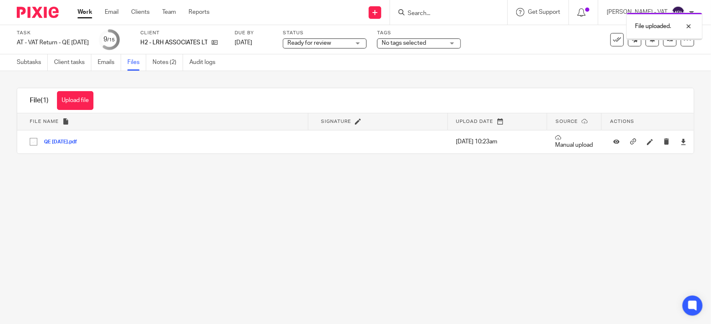
click at [300, 258] on main "Task AT - VAT Return - QE [DATE] Save AT - VAT Return - QE [DATE] 9 /15 Client …" at bounding box center [355, 162] width 711 height 324
click at [19, 61] on link "Subtasks" at bounding box center [32, 62] width 31 height 16
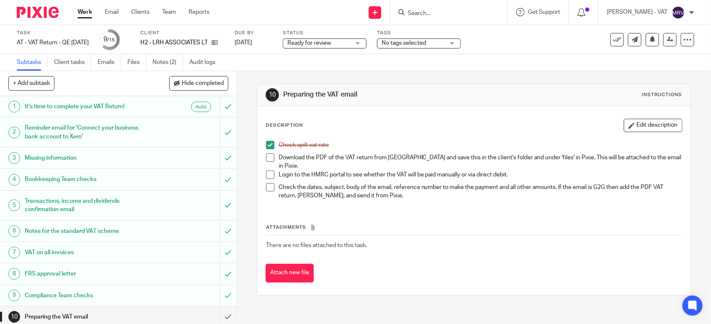
click at [262, 156] on div "Check spilt vat rate Download the PDF of the VAT return from [GEOGRAPHIC_DATA] …" at bounding box center [474, 172] width 424 height 70
click at [266, 157] on span at bounding box center [270, 158] width 8 height 8
click at [623, 128] on button "Edit description" at bounding box center [652, 125] width 59 height 13
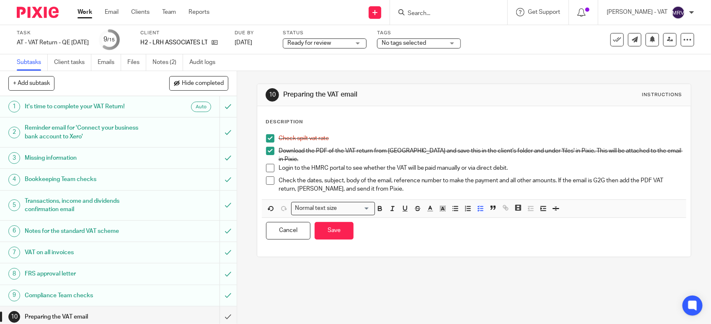
click at [457, 164] on p "Login to the HMRC portal to see whether the VAT will be paid manually or via di…" at bounding box center [479, 168] width 403 height 8
click at [339, 225] on button "Save" at bounding box center [333, 231] width 39 height 18
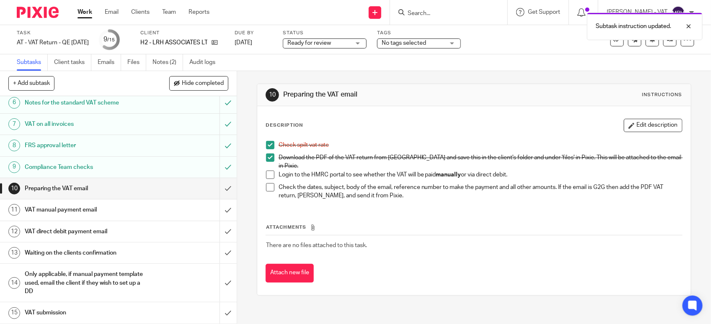
scroll to position [130, 0]
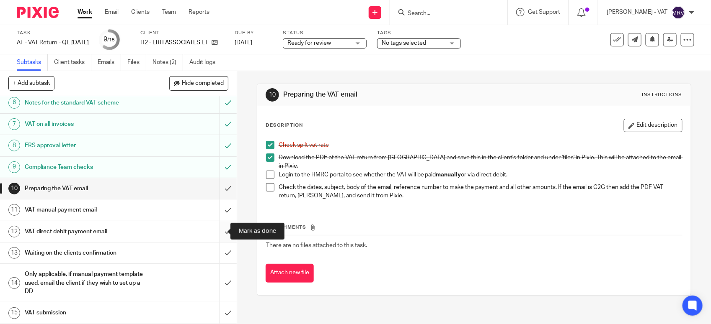
click at [220, 232] on input "submit" at bounding box center [118, 231] width 237 height 21
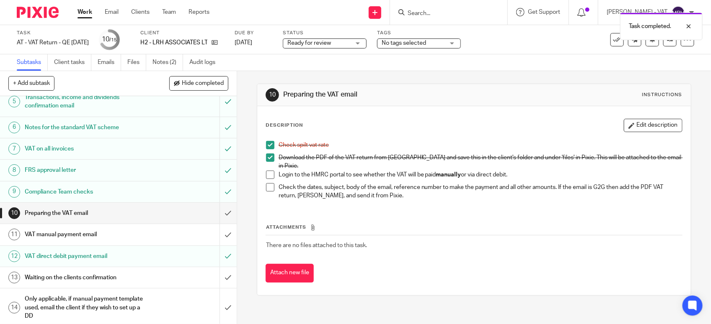
scroll to position [105, 0]
click at [99, 237] on h1 "VAT manual payment email" at bounding box center [87, 234] width 124 height 13
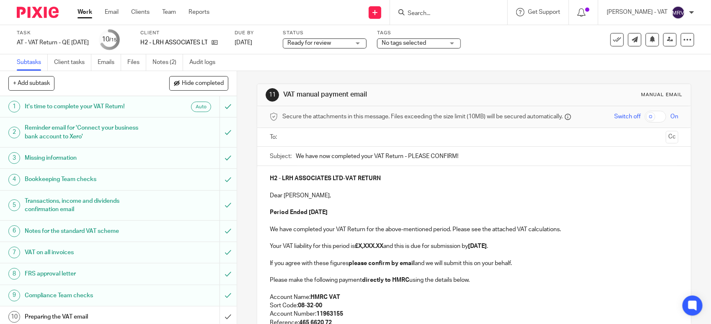
click at [386, 212] on p "Period Ended 31st July 2025" at bounding box center [474, 213] width 408 height 8
click at [375, 195] on p "Dear Linton," at bounding box center [474, 196] width 408 height 8
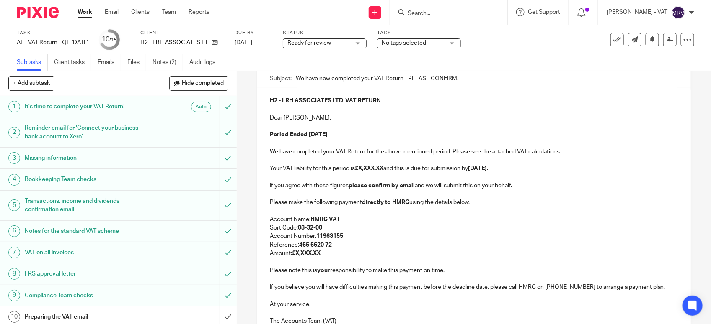
scroll to position [105, 0]
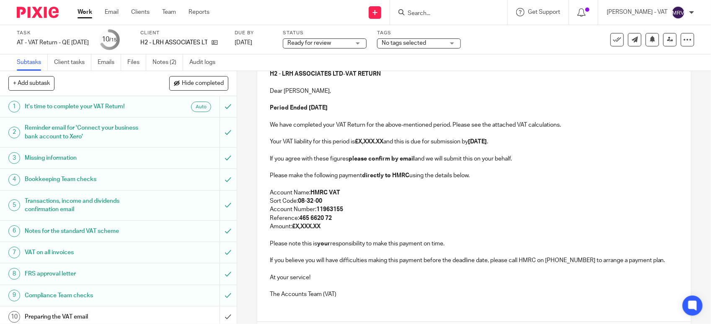
click at [383, 142] on strong "£X,XXX.XX" at bounding box center [369, 142] width 28 height 6
paste div
copy p "1,665.28"
click at [322, 229] on p "Amount: £X,XXX.XX" at bounding box center [474, 227] width 408 height 8
click at [292, 227] on strong "£X,XXX.XX" at bounding box center [306, 227] width 28 height 6
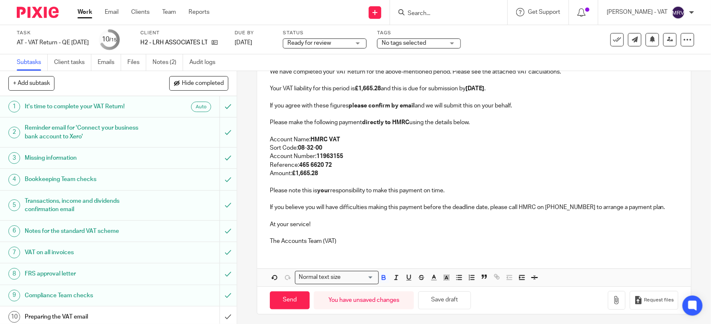
scroll to position [162, 0]
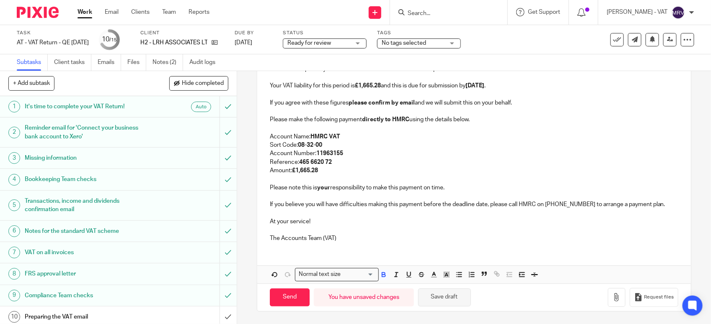
click at [460, 298] on button "Save draft" at bounding box center [444, 298] width 53 height 18
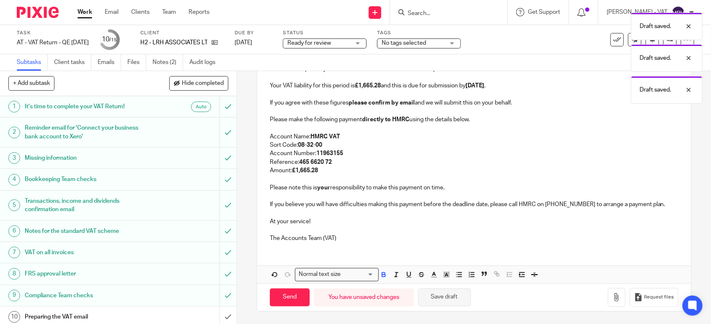
click at [460, 298] on button "Save draft" at bounding box center [444, 298] width 53 height 18
click at [372, 244] on div "H2 - LRH ASSOCIATES LTD - VAT RETURN Dear Linton, Period Ended 31st July 2025 W…" at bounding box center [473, 127] width 433 height 244
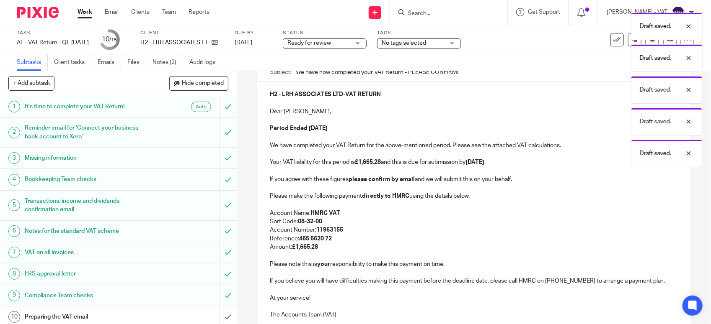
scroll to position [57, 0]
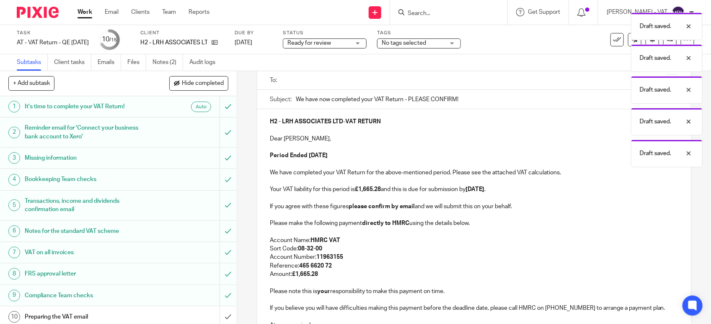
click at [372, 244] on p "Account Name: HMRC VAT" at bounding box center [474, 241] width 408 height 8
click at [373, 188] on strong "£1,665.28" at bounding box center [368, 190] width 26 height 6
click at [394, 187] on p "Your VAT liability for this period is £1,665.28 and this is due for submission …" at bounding box center [474, 189] width 408 height 8
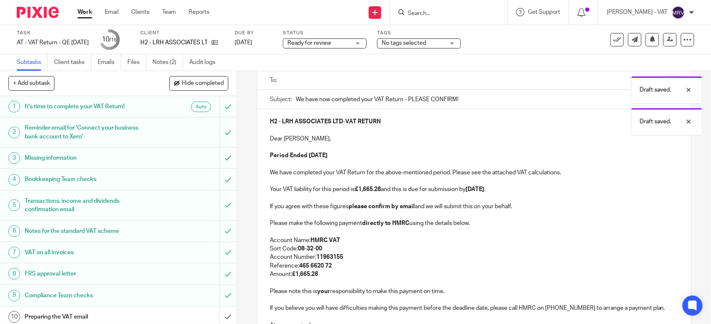
click at [464, 188] on p "Your VAT liability for this period is £1,665.28 and this is due for submission …" at bounding box center [474, 189] width 408 height 8
click at [484, 192] on strong "07th September 2025" at bounding box center [474, 190] width 19 height 6
click at [513, 197] on p at bounding box center [474, 198] width 408 height 8
click at [362, 252] on p "Sort Code: 08-32-00" at bounding box center [474, 249] width 408 height 8
click at [348, 265] on p "Reference: 465 6620 72" at bounding box center [474, 266] width 408 height 8
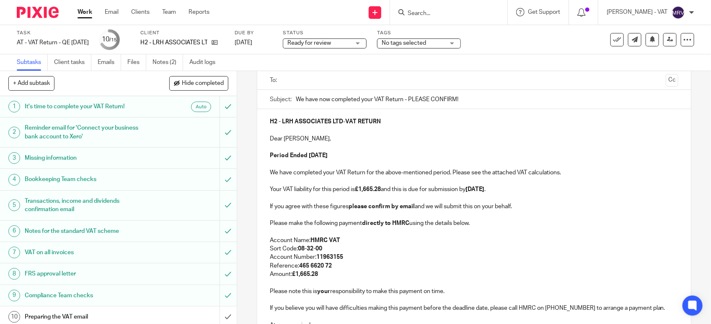
click at [348, 265] on p "Reference: 465 6620 72" at bounding box center [474, 266] width 408 height 8
click at [404, 132] on p at bounding box center [474, 130] width 408 height 8
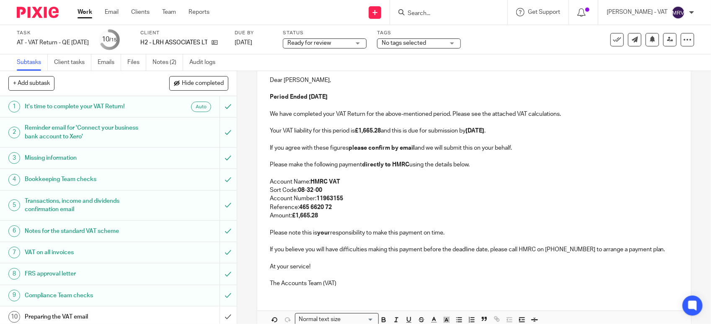
scroll to position [162, 0]
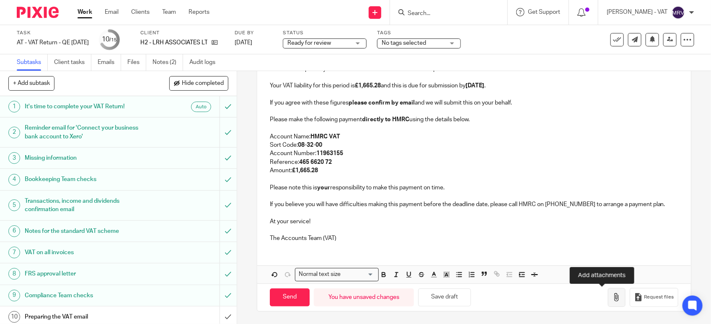
click at [608, 301] on button "button" at bounding box center [617, 297] width 18 height 19
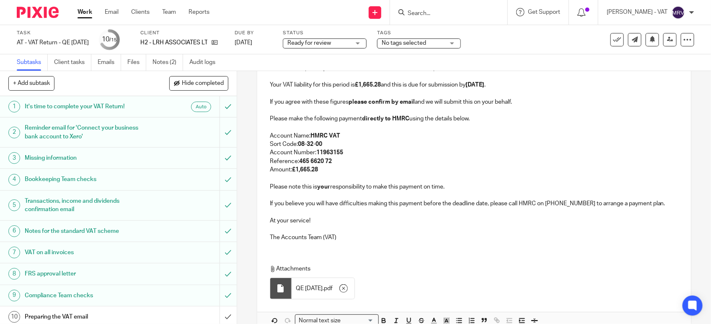
click at [357, 164] on p "Reference: 465 6620 72" at bounding box center [474, 161] width 408 height 8
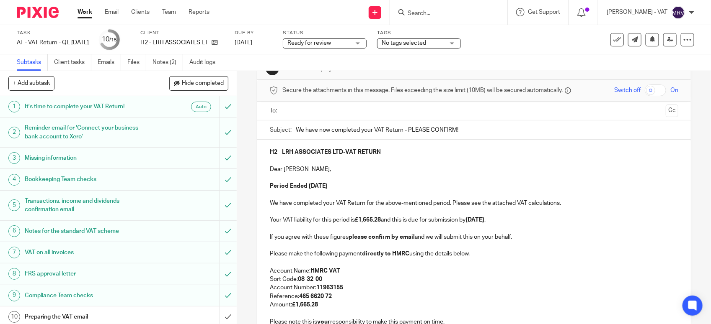
scroll to position [5, 0]
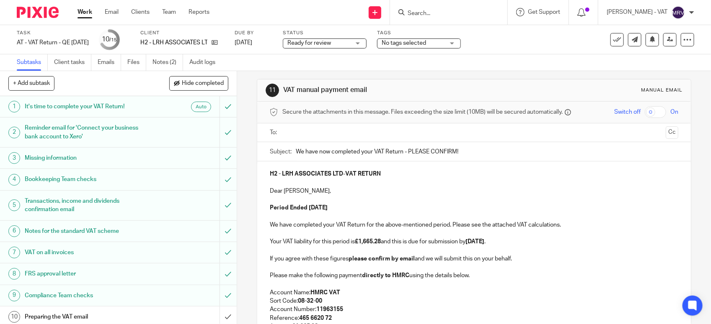
click at [364, 132] on input "text" at bounding box center [473, 133] width 377 height 10
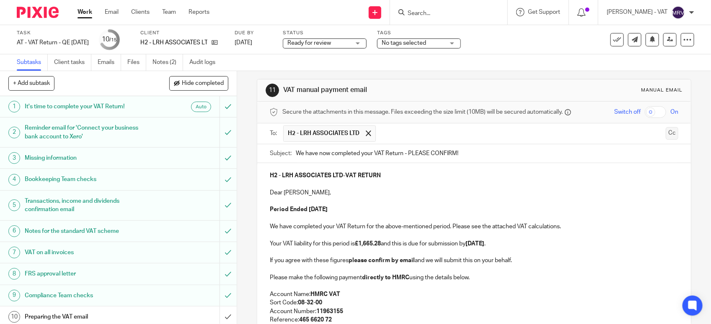
click at [665, 133] on button "Cc" at bounding box center [671, 133] width 13 height 13
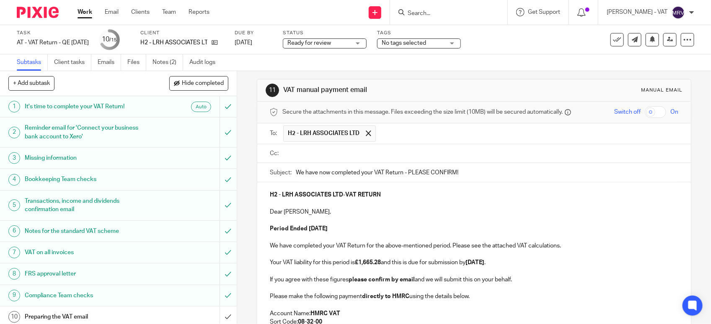
click at [348, 152] on input "text" at bounding box center [479, 154] width 389 height 10
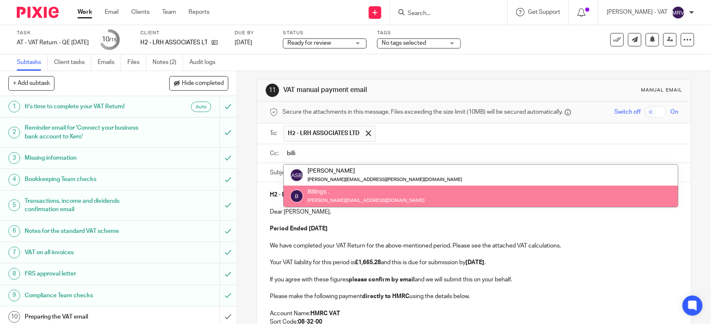
type input "billi"
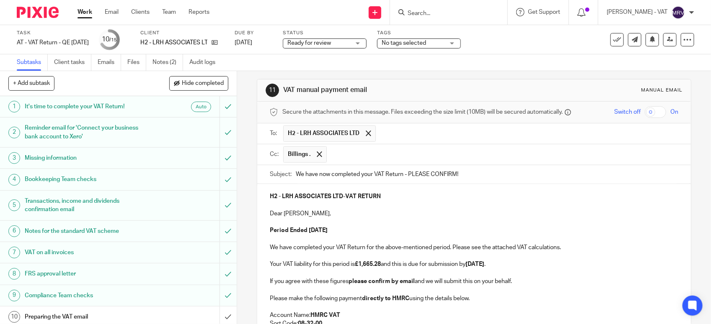
click at [357, 225] on p at bounding box center [474, 222] width 408 height 8
click at [397, 214] on p "Dear Linton," at bounding box center [474, 214] width 408 height 8
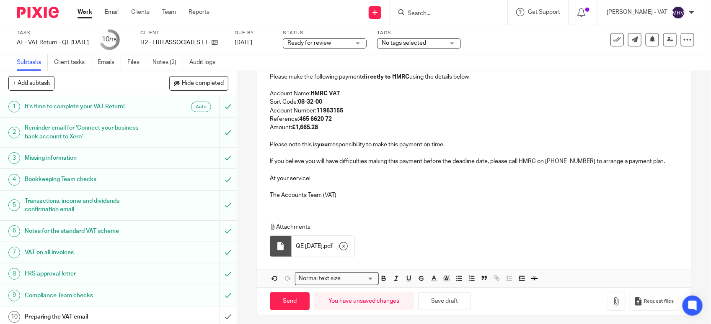
scroll to position [233, 0]
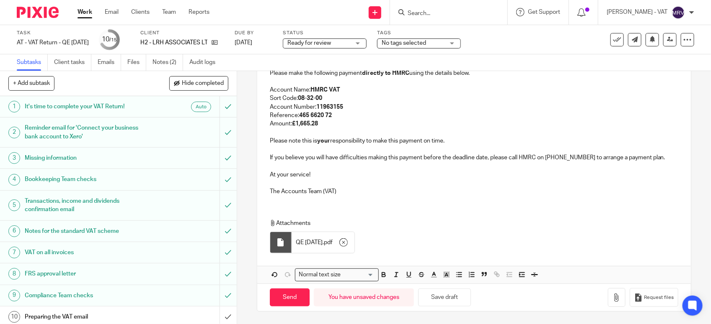
click at [397, 214] on div "Attachments QE 31-07-2025 . pdf" at bounding box center [473, 234] width 433 height 47
click at [401, 184] on p at bounding box center [474, 183] width 408 height 8
click at [362, 185] on p at bounding box center [474, 183] width 408 height 8
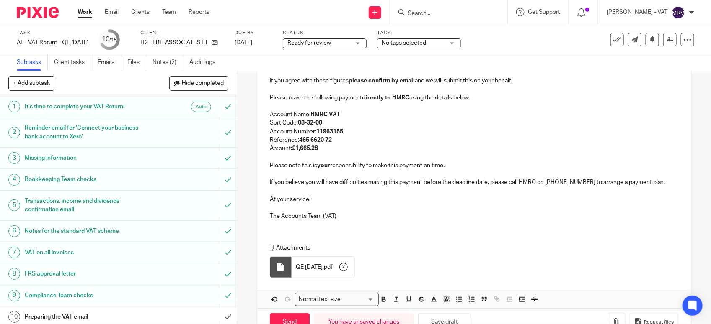
scroll to position [180, 0]
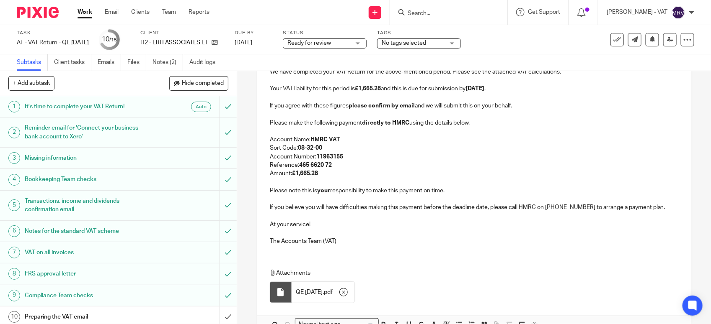
click at [362, 179] on p at bounding box center [474, 182] width 408 height 8
click at [346, 173] on p "Amount: £1,665.28" at bounding box center [474, 174] width 408 height 8
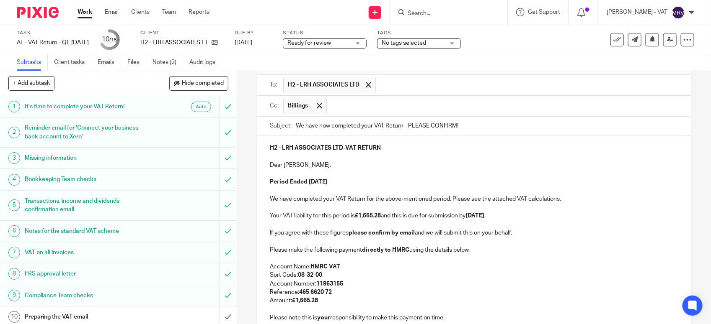
scroll to position [23, 0]
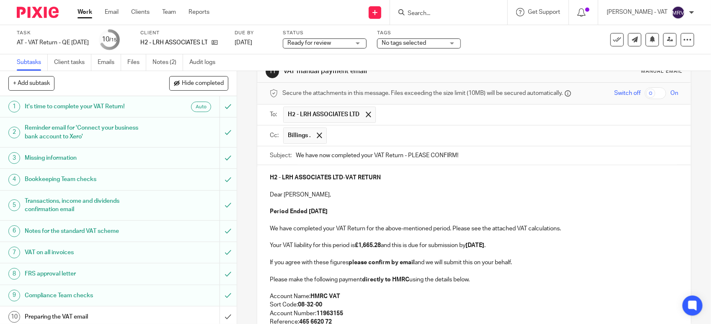
click at [384, 208] on p at bounding box center [474, 203] width 408 height 8
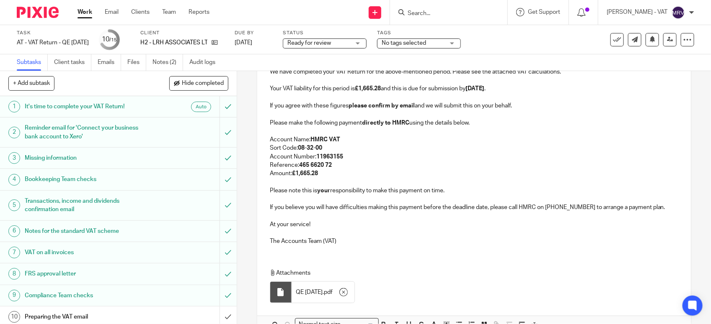
scroll to position [233, 0]
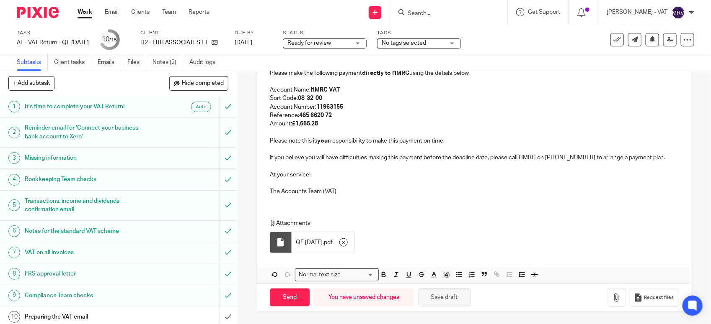
click at [435, 304] on button "Save draft" at bounding box center [444, 298] width 53 height 18
click at [460, 193] on p "The Accounts Team (VAT)" at bounding box center [474, 192] width 408 height 8
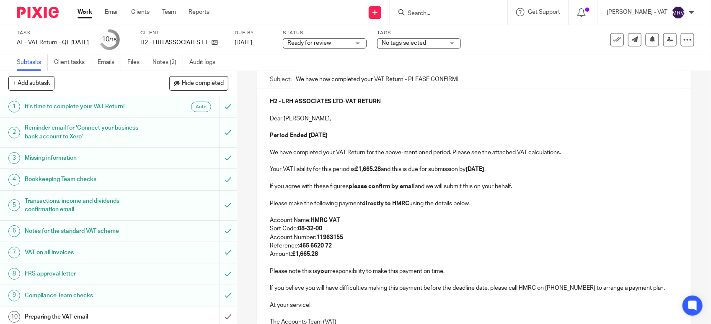
scroll to position [76, 0]
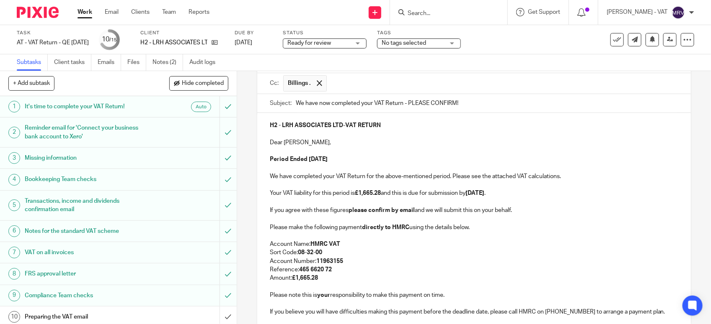
click at [419, 155] on p at bounding box center [474, 151] width 408 height 8
click at [399, 185] on p at bounding box center [474, 185] width 408 height 8
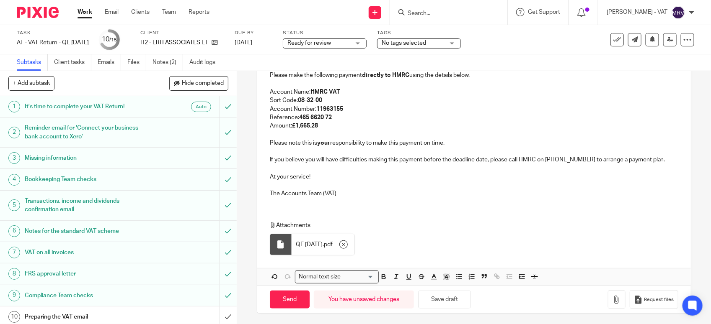
scroll to position [233, 0]
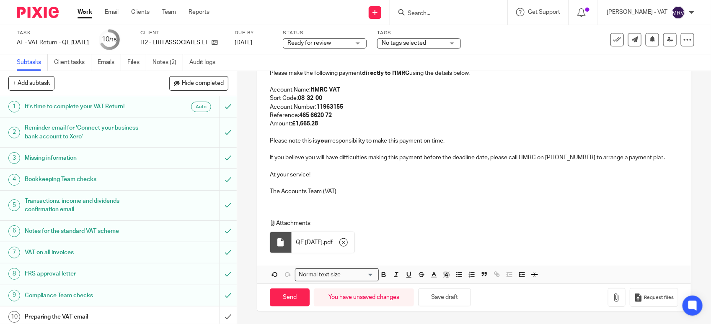
click at [357, 185] on p at bounding box center [474, 183] width 408 height 8
click at [319, 168] on p at bounding box center [474, 166] width 408 height 8
click at [451, 146] on p at bounding box center [474, 149] width 408 height 8
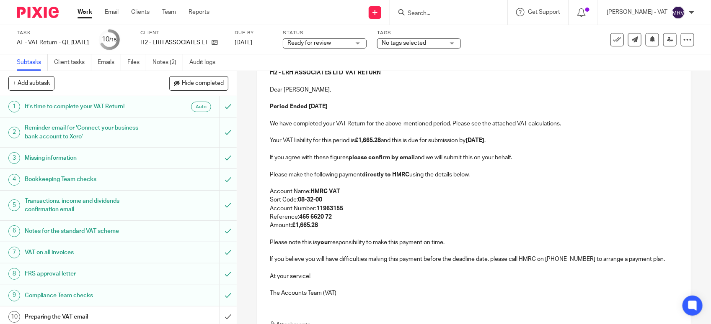
scroll to position [128, 0]
click at [399, 193] on p "Account Name: HMRC VAT" at bounding box center [474, 192] width 408 height 8
click at [368, 107] on p "Period Ended 31st July 2025" at bounding box center [474, 107] width 408 height 8
click at [350, 217] on p "Reference: 465 6620 72" at bounding box center [474, 218] width 408 height 8
click at [323, 229] on p "Amount: £1,665.28" at bounding box center [474, 226] width 408 height 8
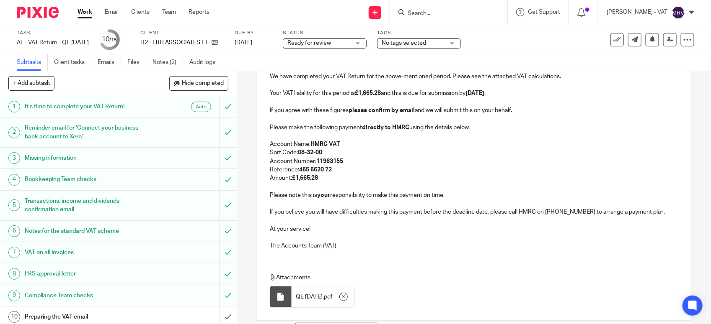
scroll to position [233, 0]
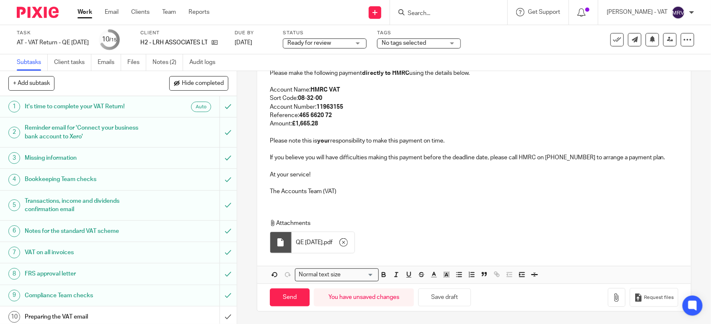
click at [348, 198] on div "H2 - LRH ASSOCIATES LTD - VAT RETURN Dear Linton, Period Ended 31st July 2025 W…" at bounding box center [473, 81] width 433 height 244
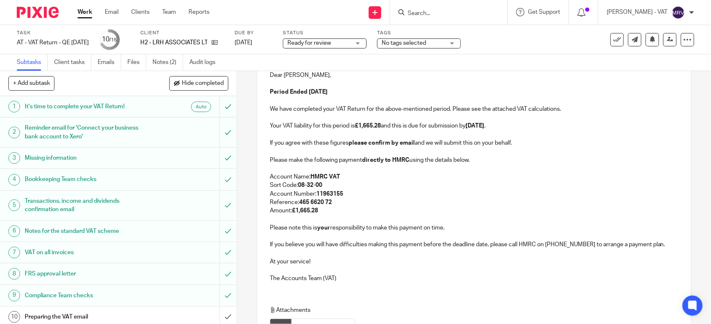
scroll to position [128, 0]
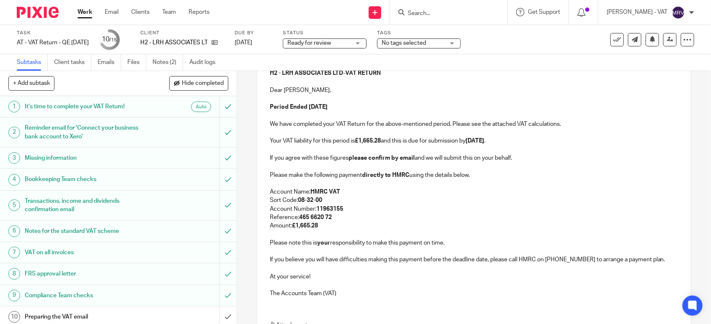
click at [487, 198] on p "Sort Code: 08-32-00" at bounding box center [474, 200] width 408 height 8
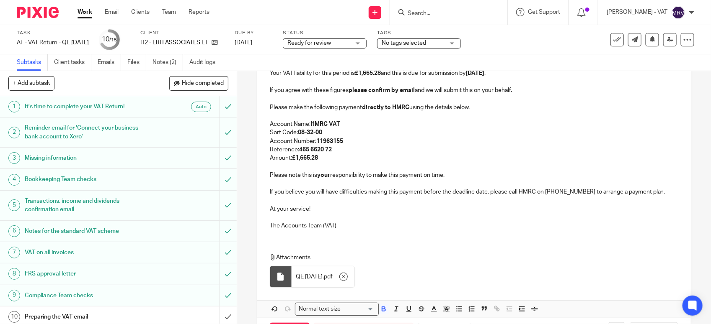
scroll to position [233, 0]
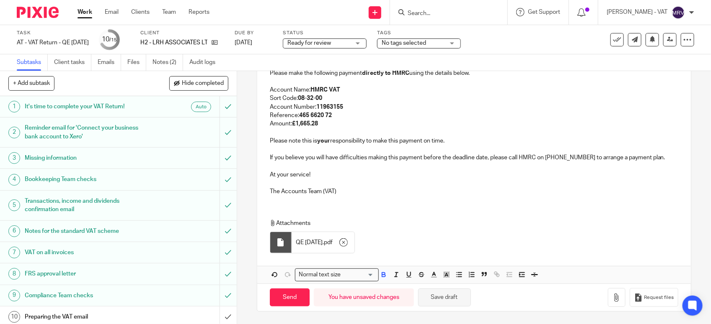
click at [430, 295] on button "Save draft" at bounding box center [444, 298] width 53 height 18
click at [283, 298] on input "Send" at bounding box center [290, 298] width 40 height 18
type input "Sent"
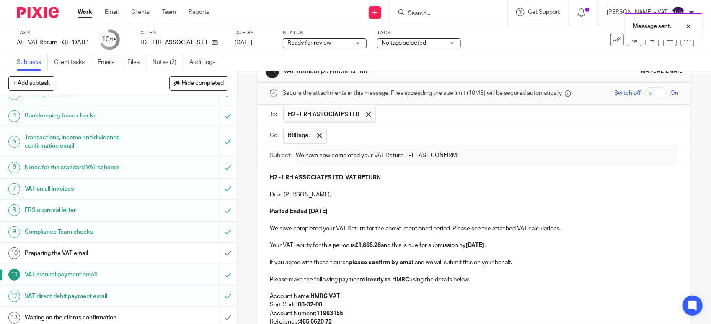
scroll to position [130, 0]
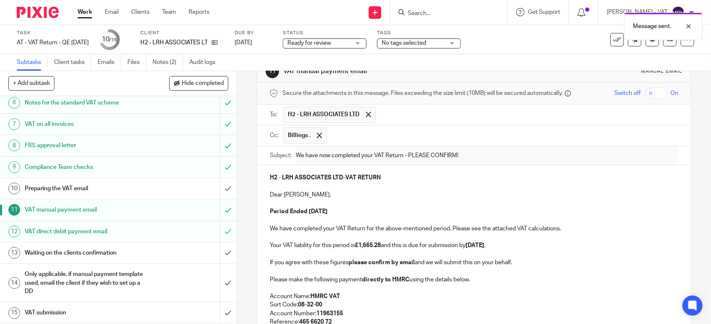
click at [117, 183] on h1 "Preparing the VAT email" at bounding box center [87, 189] width 124 height 13
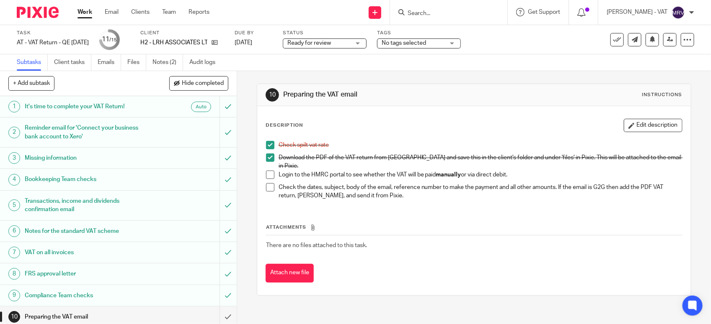
click at [266, 171] on span at bounding box center [270, 175] width 8 height 8
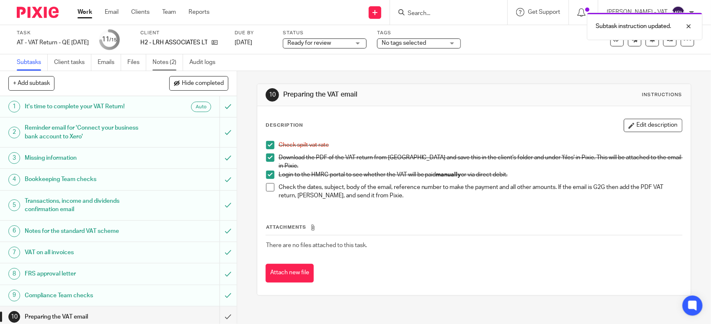
click at [174, 65] on link "Notes (2)" at bounding box center [167, 62] width 31 height 16
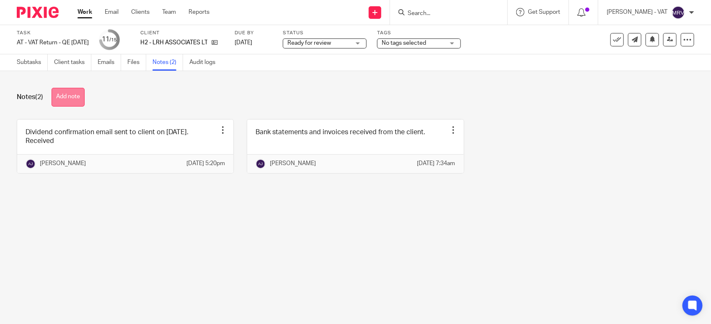
click at [67, 98] on button "Add note" at bounding box center [68, 97] width 33 height 19
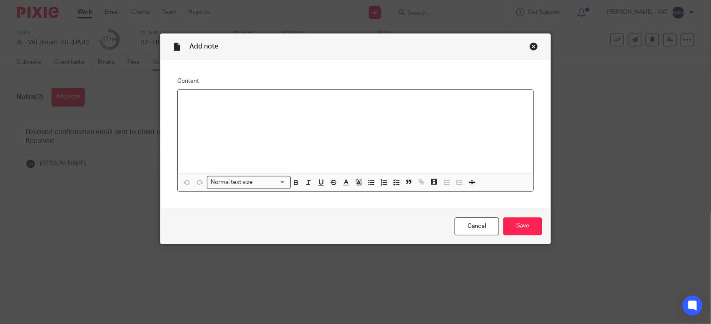
click at [319, 132] on div at bounding box center [355, 132] width 355 height 84
click at [523, 231] on input "Save" at bounding box center [522, 227] width 39 height 18
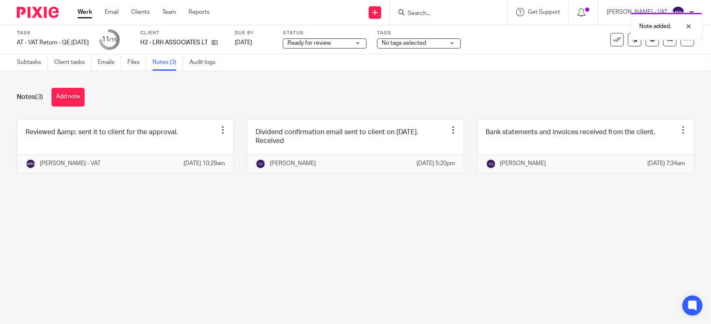
click at [229, 256] on main "Task AT - VAT Return - QE [DATE] Save AT - VAT Return - QE [DATE] 11 /15 Client…" at bounding box center [355, 162] width 711 height 324
click at [36, 63] on link "Subtasks" at bounding box center [32, 62] width 31 height 16
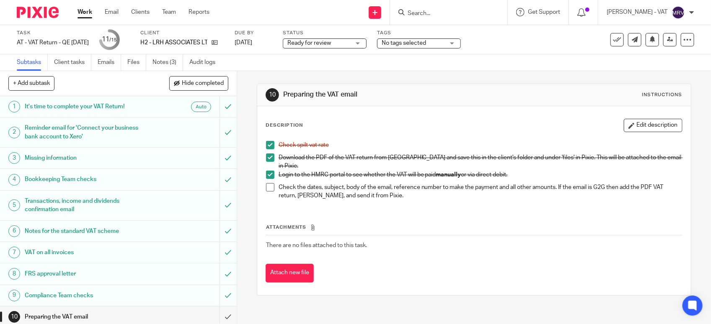
click at [266, 183] on span at bounding box center [270, 187] width 8 height 8
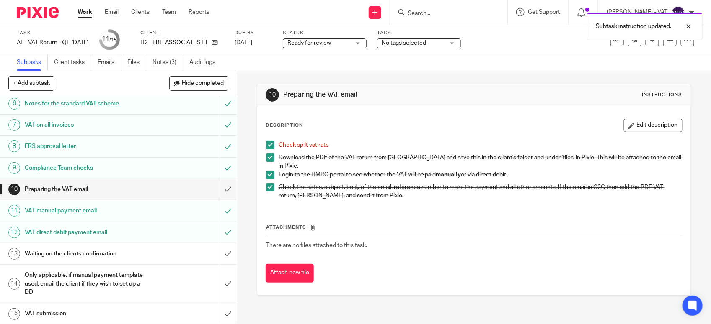
scroll to position [130, 0]
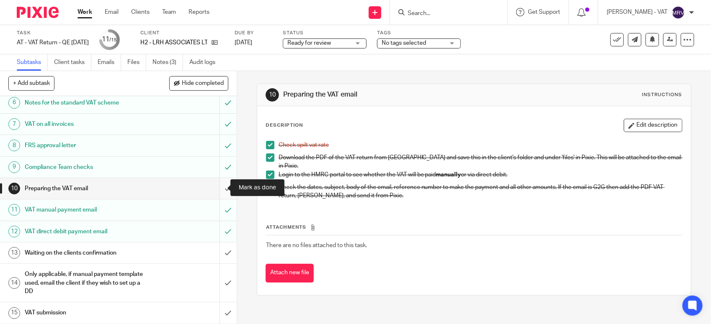
click at [220, 188] on input "submit" at bounding box center [118, 188] width 237 height 21
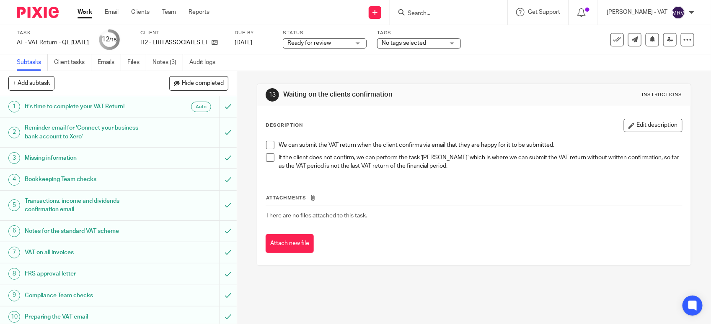
click at [340, 96] on h1 "Waiting on the clients confirmation" at bounding box center [387, 94] width 209 height 9
click at [342, 41] on span "Ready for review" at bounding box center [318, 43] width 63 height 9
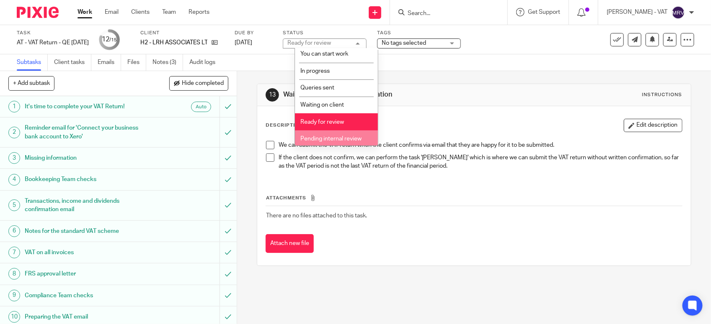
scroll to position [38, 0]
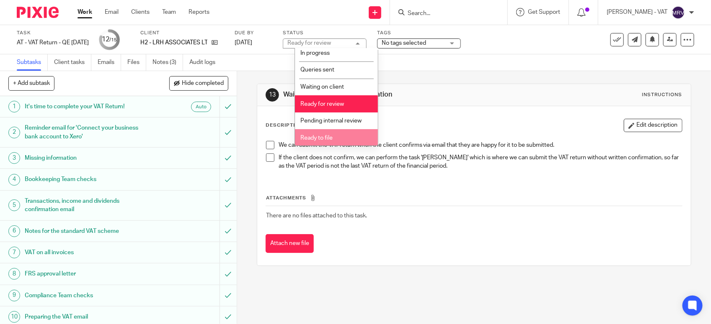
click at [329, 131] on li "Ready to file" at bounding box center [336, 137] width 83 height 17
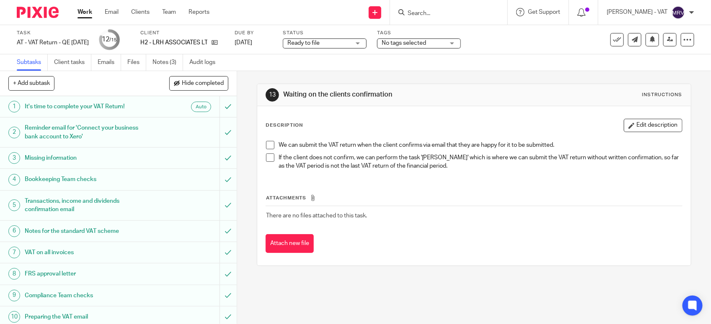
click at [409, 139] on div "We can submit the VAT return when the client confirms via email that they are h…" at bounding box center [474, 157] width 424 height 40
click at [667, 42] on icon at bounding box center [670, 39] width 6 height 6
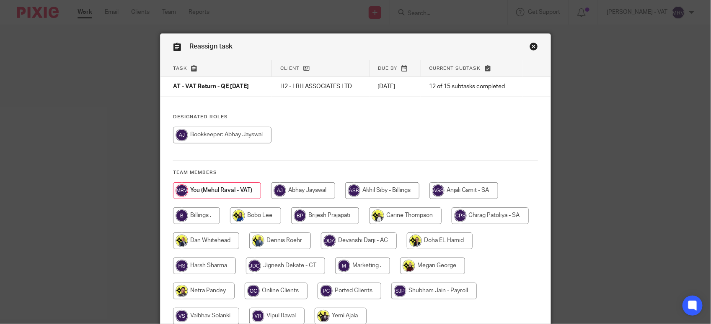
click at [332, 113] on div "Task Client Due by Current subtask AT - VAT Return - QE [DATE] H2 - LRH ASSOCIA…" at bounding box center [355, 196] width 390 height 273
click at [203, 212] on input "radio" at bounding box center [196, 216] width 47 height 17
radio input "true"
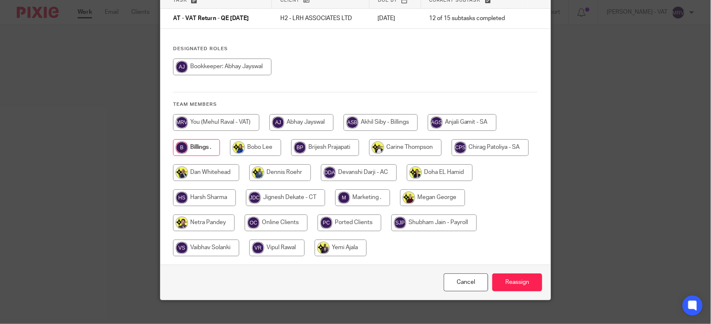
scroll to position [78, 0]
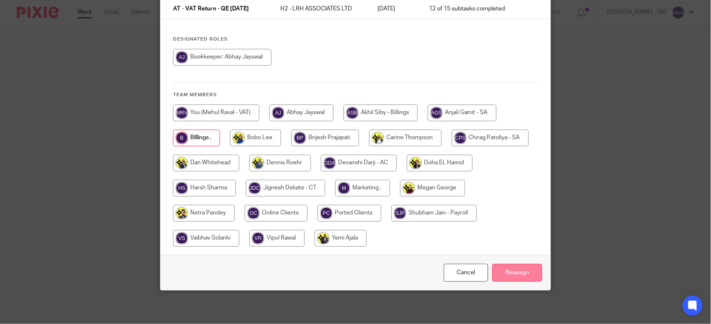
click at [526, 271] on input "Reassign" at bounding box center [517, 273] width 50 height 18
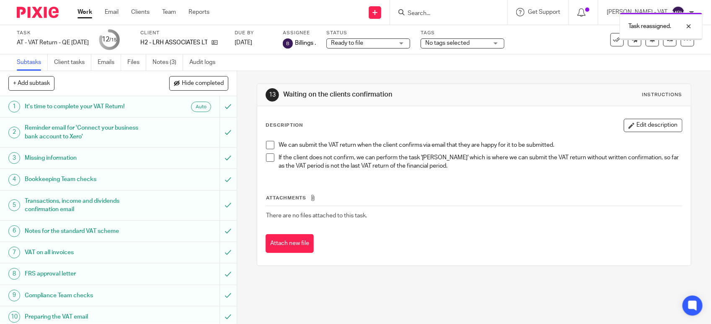
click at [398, 103] on div "13 Waiting on the clients confirmation Instructions" at bounding box center [473, 95] width 433 height 22
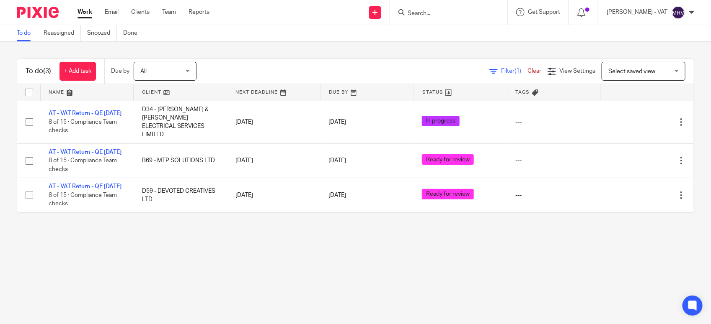
click at [421, 230] on div "To do (3) + Add task Due by All All Today Tomorrow This week Next week This mon…" at bounding box center [355, 136] width 711 height 188
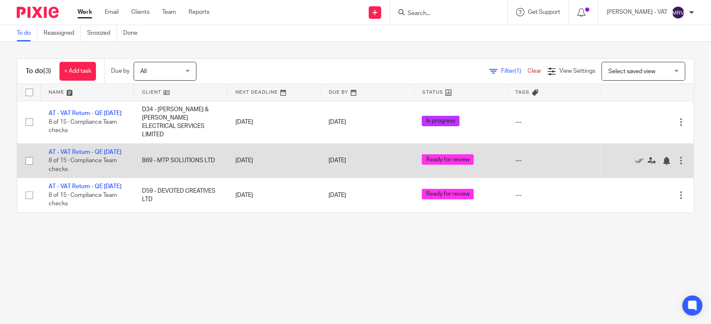
click at [87, 148] on td "AT - VAT Return - QE 31-07-2025 8 of 15 · Compliance Team checks" at bounding box center [86, 161] width 93 height 34
click at [90, 155] on link "AT - VAT Return - QE 31-07-2025" at bounding box center [85, 152] width 73 height 6
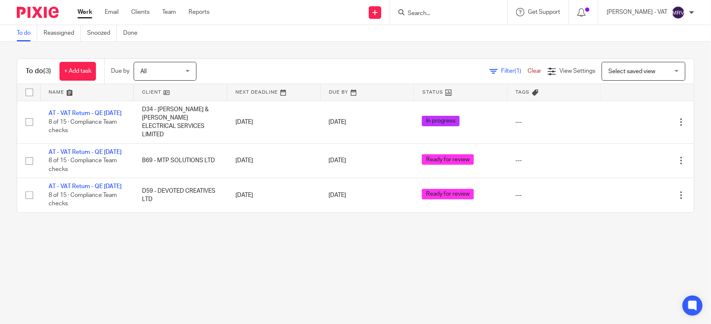
click at [27, 34] on link "To do" at bounding box center [27, 33] width 21 height 16
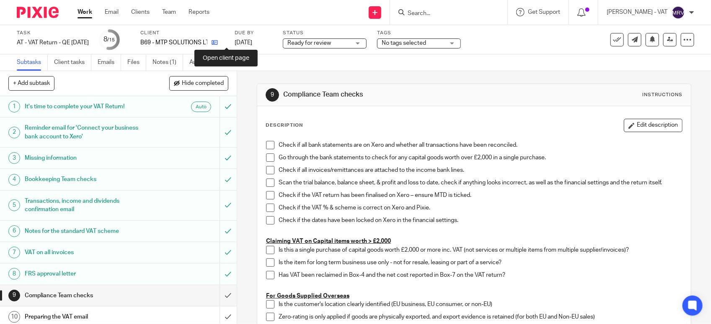
click at [218, 43] on icon at bounding box center [214, 42] width 6 height 6
click at [266, 144] on span at bounding box center [270, 145] width 8 height 8
click at [268, 160] on span at bounding box center [270, 158] width 8 height 8
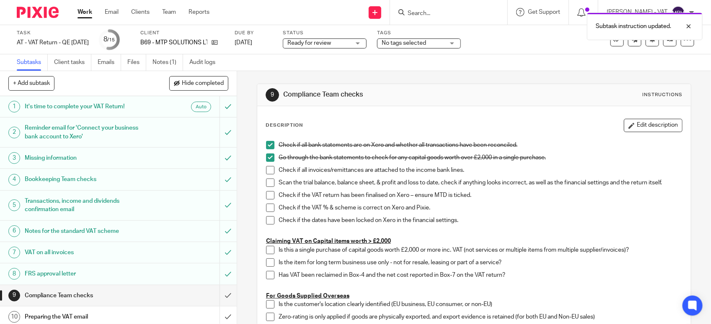
click at [267, 170] on span at bounding box center [270, 170] width 8 height 8
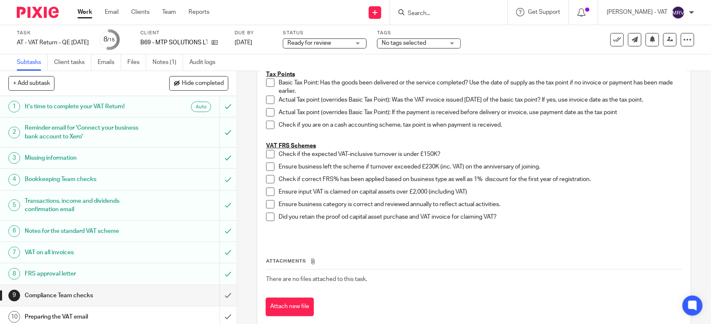
scroll to position [471, 0]
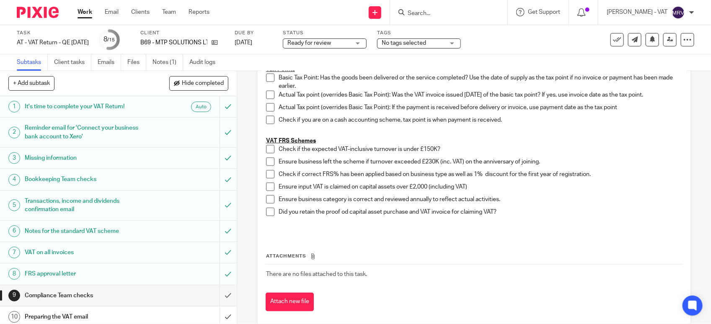
click at [266, 150] on span at bounding box center [270, 149] width 8 height 8
click at [267, 162] on span at bounding box center [270, 162] width 8 height 8
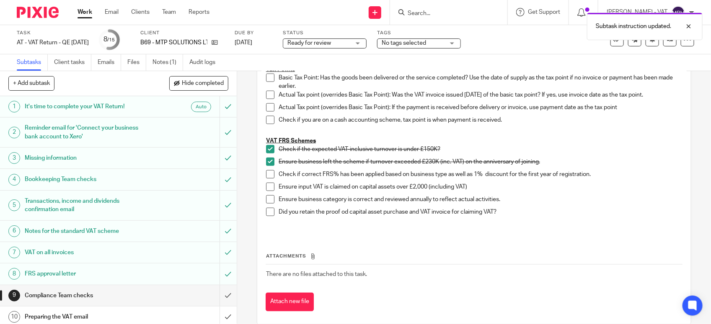
click at [269, 175] on span at bounding box center [270, 174] width 8 height 8
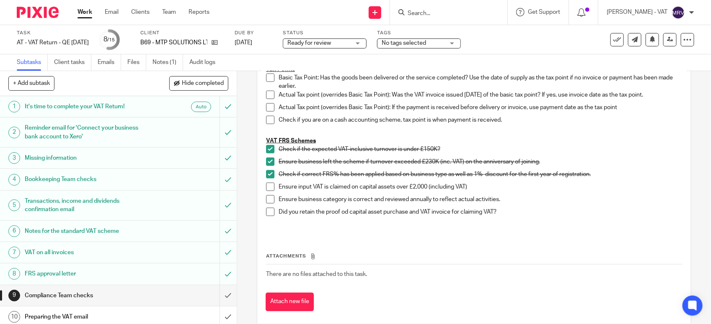
click at [270, 199] on span at bounding box center [270, 200] width 8 height 8
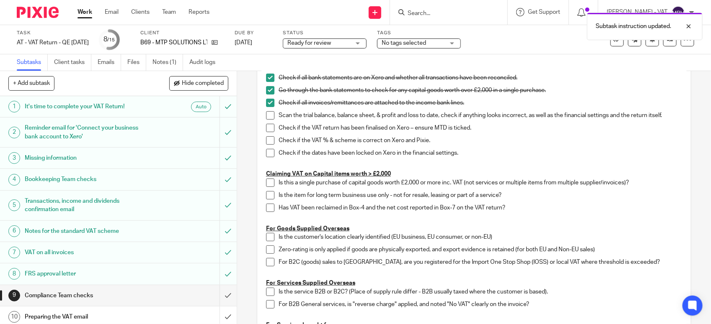
scroll to position [0, 0]
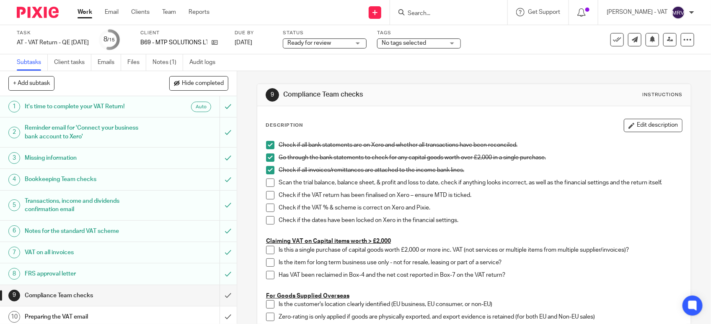
click at [266, 183] on span at bounding box center [270, 183] width 8 height 8
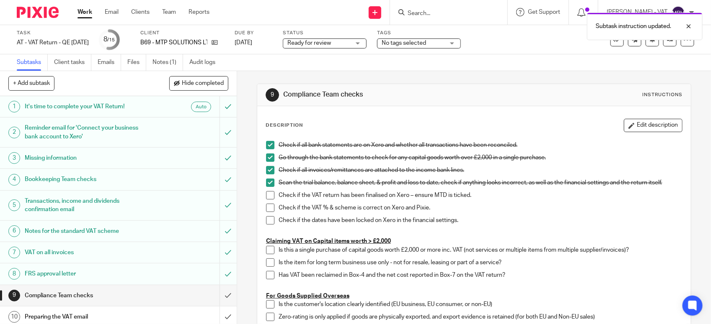
click at [269, 195] on span at bounding box center [270, 195] width 8 height 8
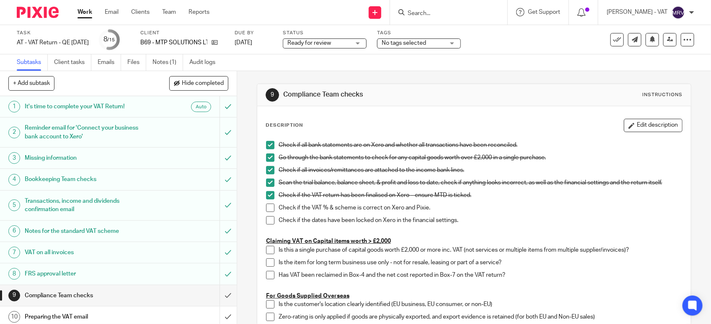
click at [266, 211] on span at bounding box center [270, 208] width 8 height 8
click at [266, 221] on span at bounding box center [270, 220] width 8 height 8
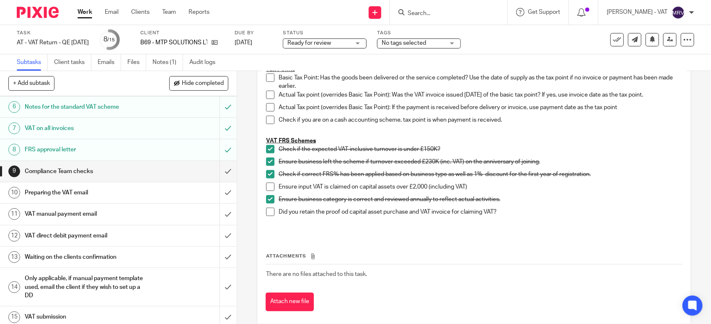
scroll to position [130, 0]
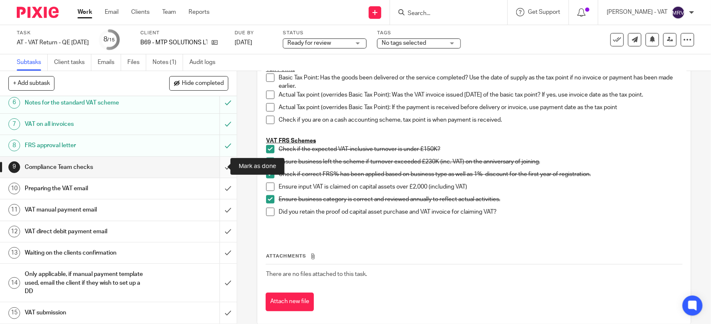
click at [214, 169] on input "submit" at bounding box center [118, 167] width 237 height 21
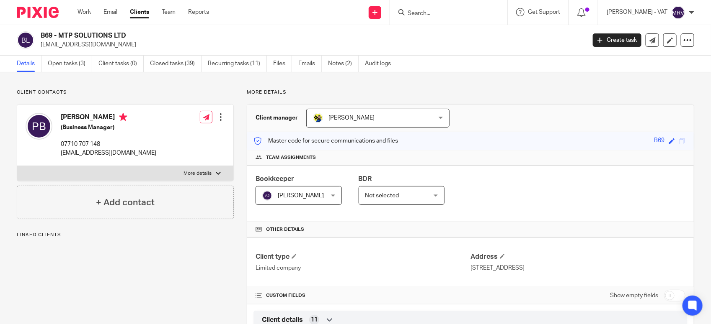
drag, startPoint x: 61, startPoint y: 39, endPoint x: 154, endPoint y: 32, distance: 93.2
click at [154, 32] on h2 "B69 - MTP SOLUTIONS LTD" at bounding box center [256, 35] width 431 height 9
copy h2 "MTP SOLUTIONS LTD"
click at [62, 36] on h2 "B69 - MTP SOLUTIONS LTD" at bounding box center [256, 35] width 431 height 9
drag, startPoint x: 57, startPoint y: 33, endPoint x: 193, endPoint y: 34, distance: 135.7
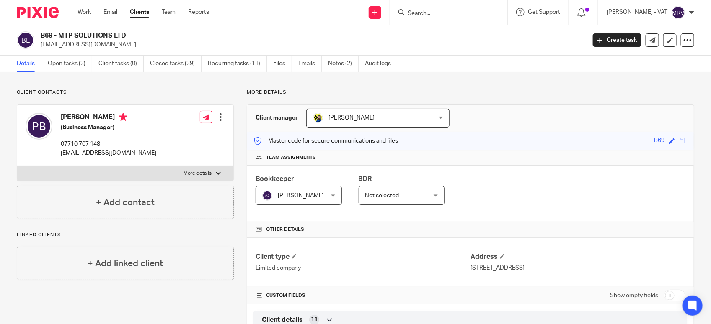
click at [193, 34] on h2 "B69 - MTP SOLUTIONS LTD" at bounding box center [256, 35] width 431 height 9
copy h2 "MTP SOLUTIONS LTD"
